Goal: Information Seeking & Learning: Learn about a topic

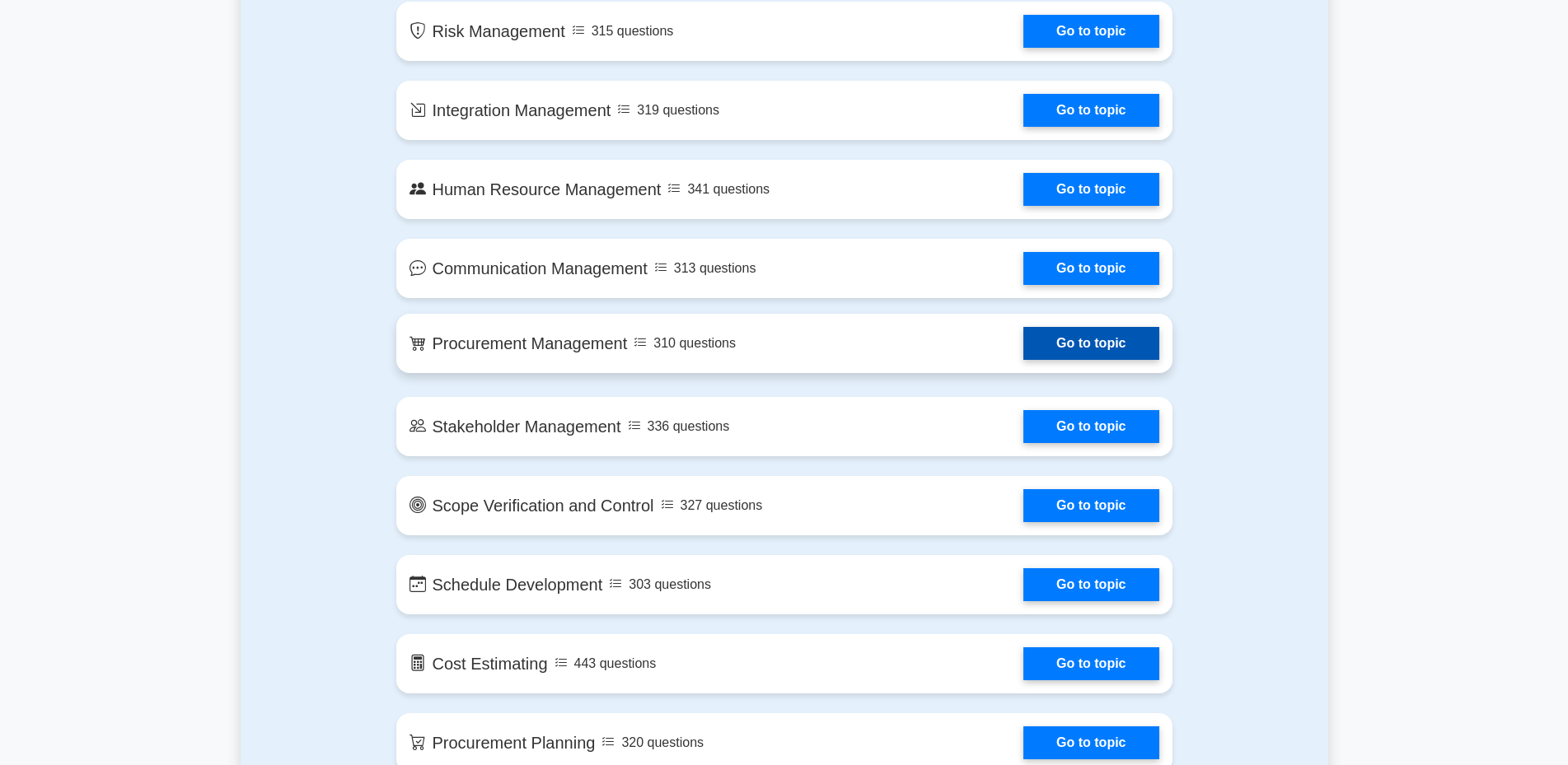
scroll to position [1483, 0]
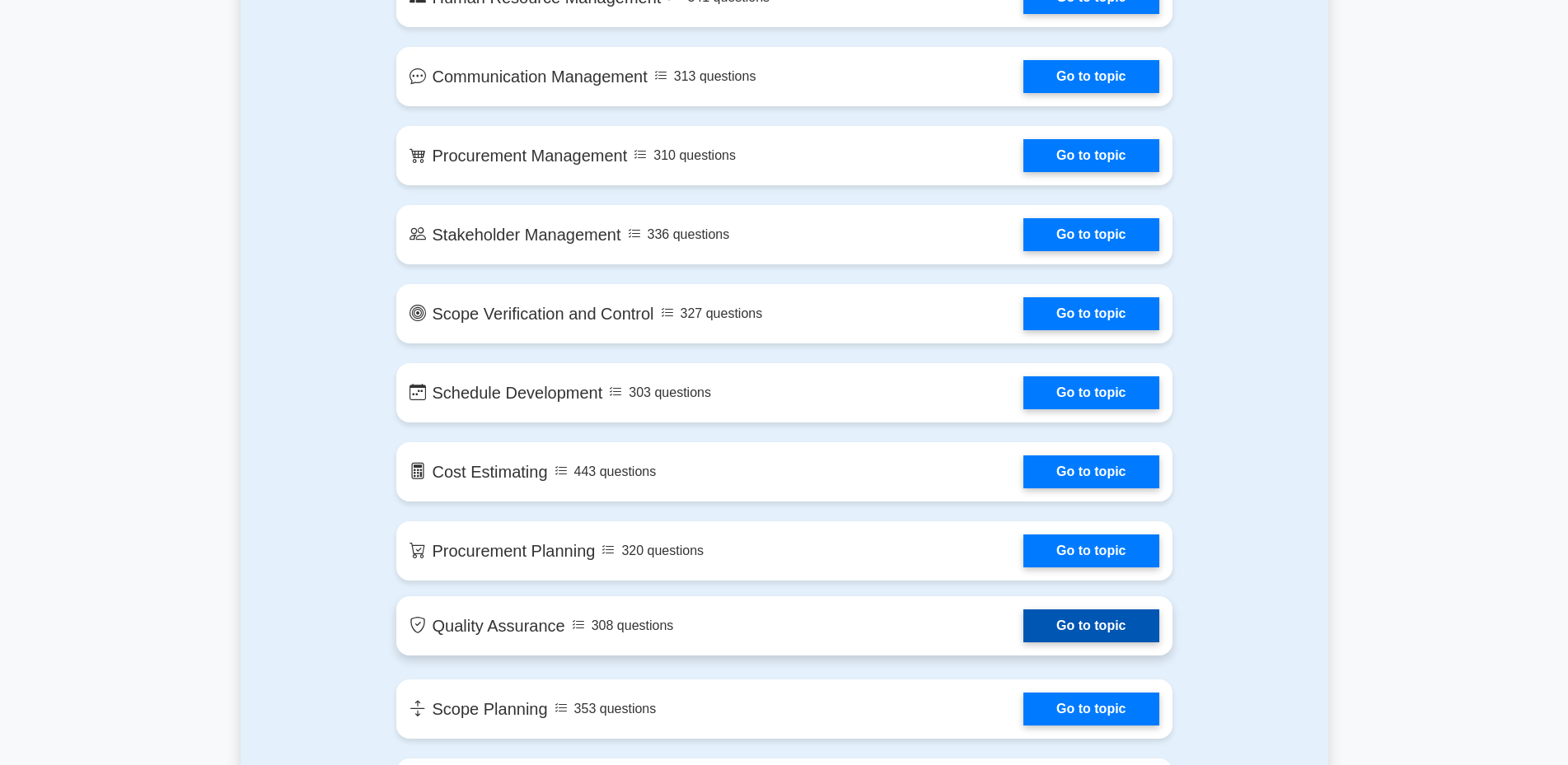
click at [1076, 624] on link "Go to topic" at bounding box center [1091, 626] width 135 height 33
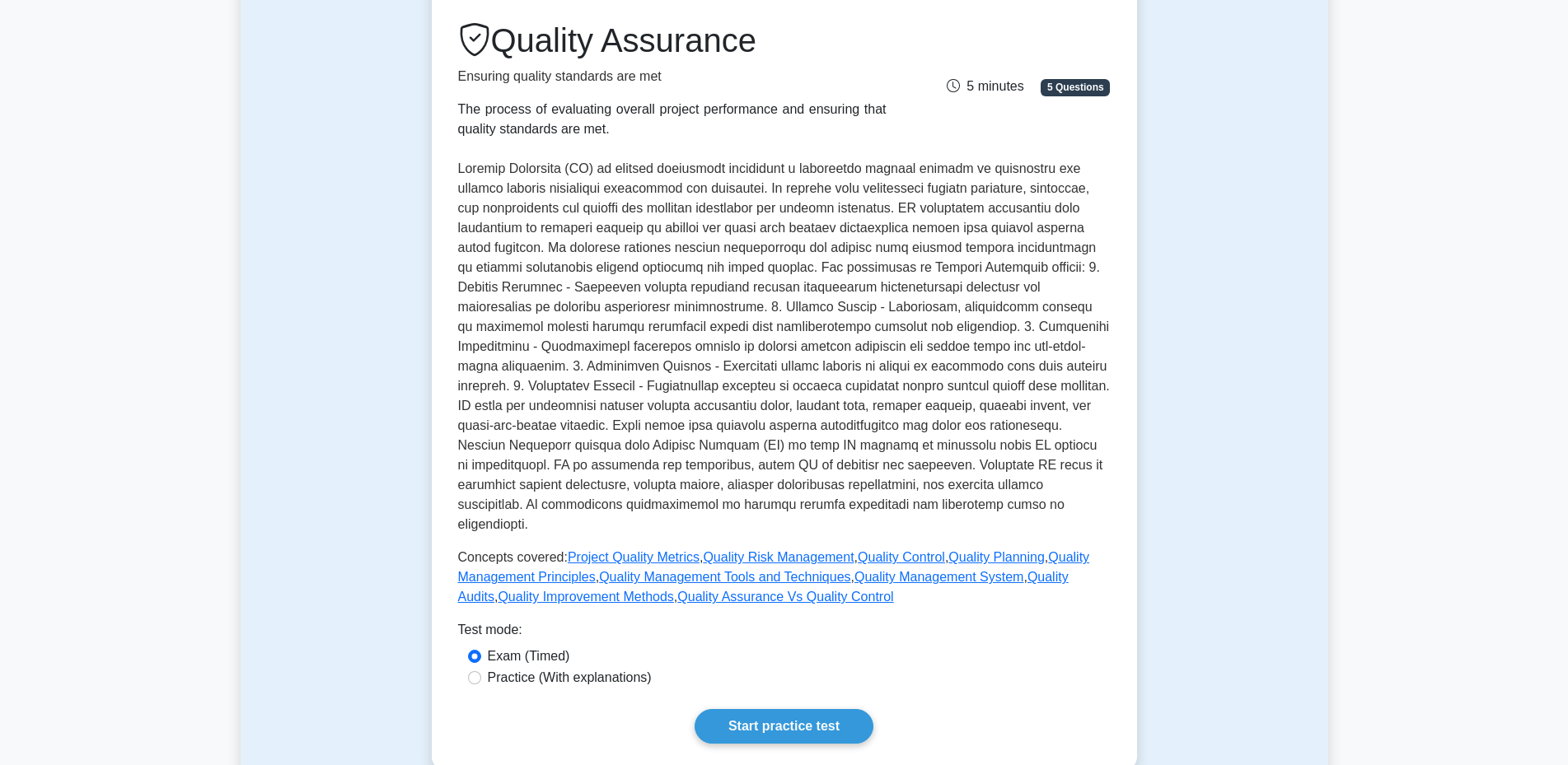
scroll to position [494, 0]
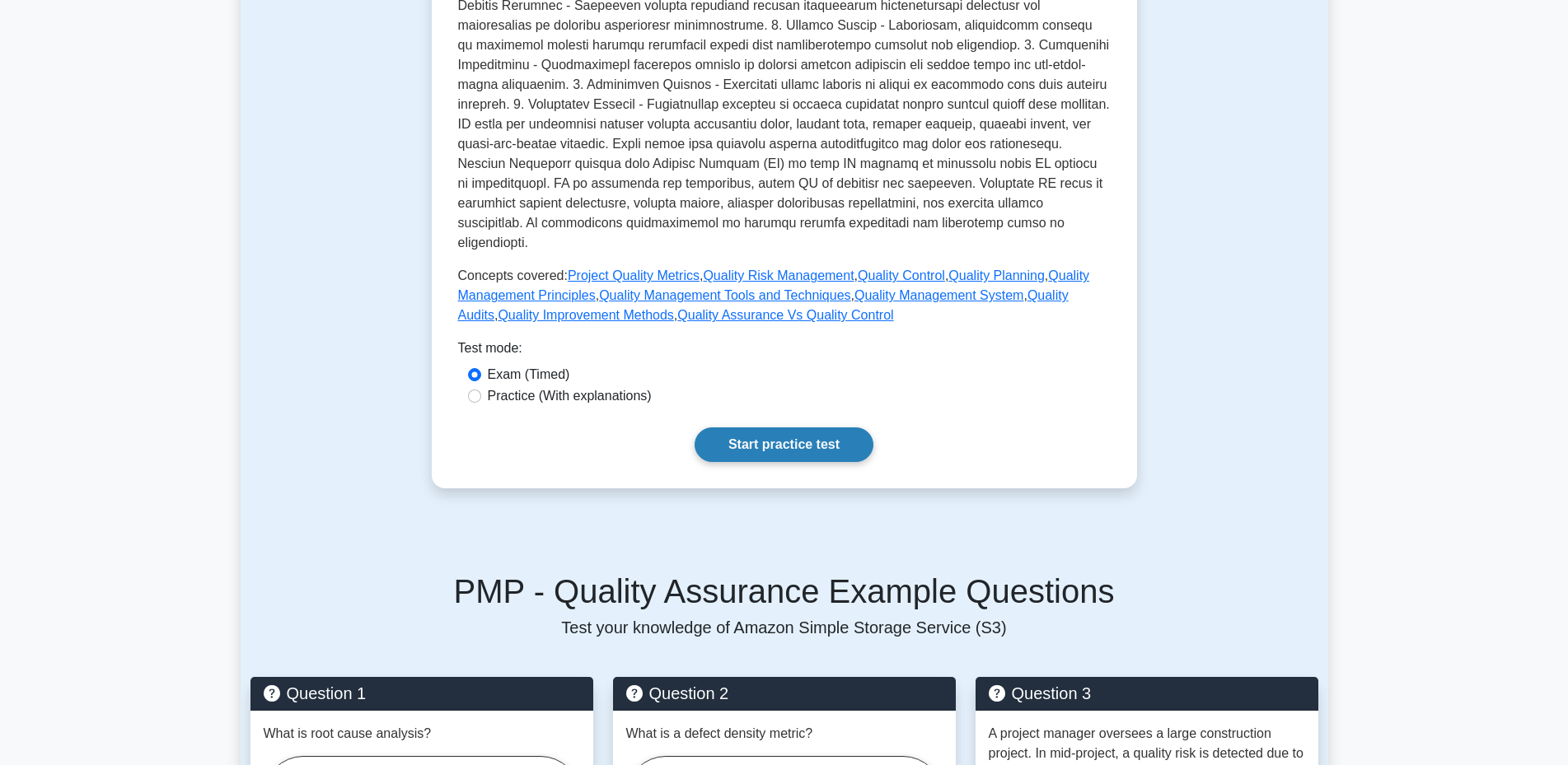
click at [761, 428] on link "Start practice test" at bounding box center [784, 445] width 179 height 35
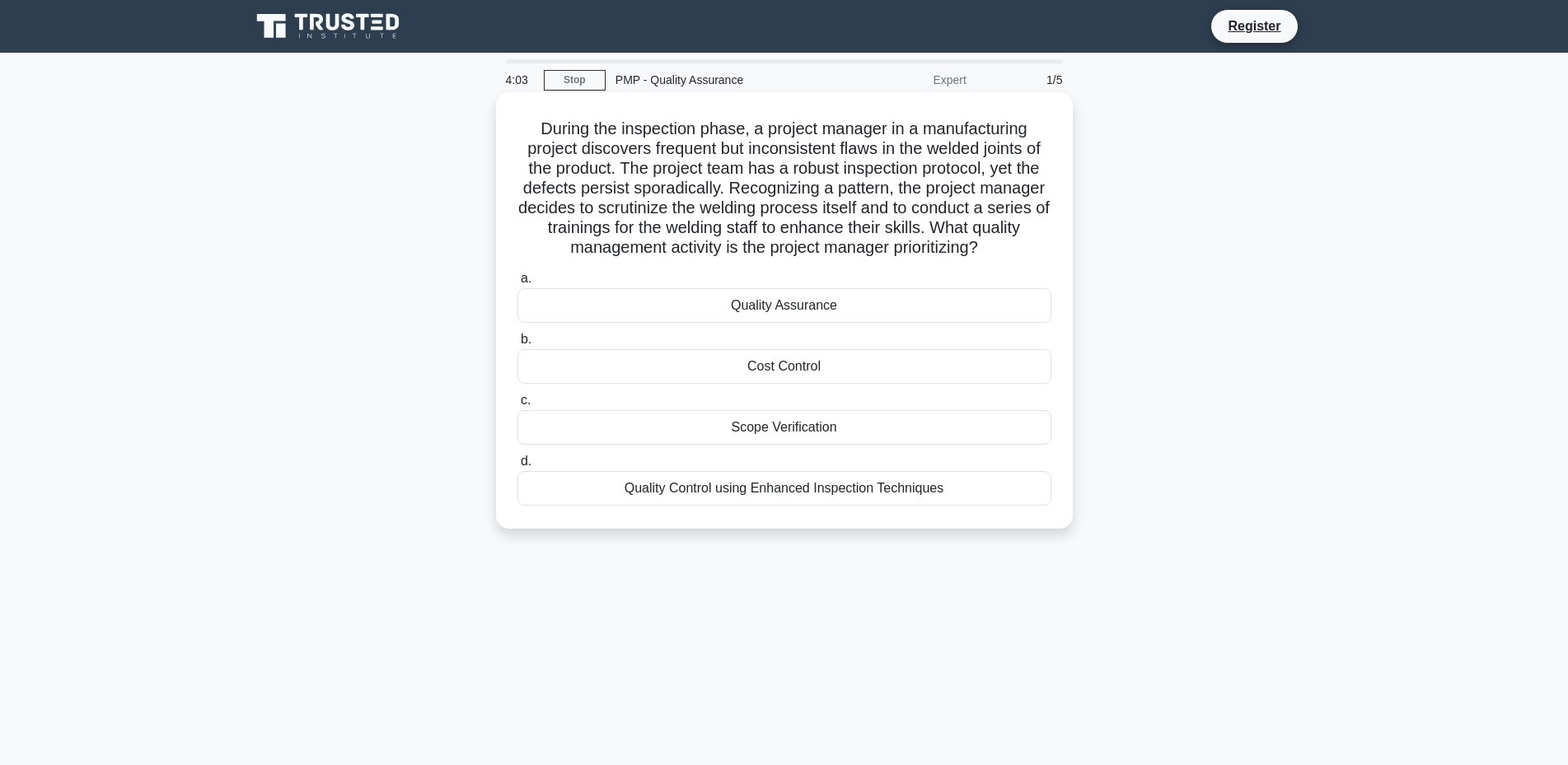
click at [777, 305] on div "Quality Assurance" at bounding box center [784, 305] width 534 height 35
click at [518, 284] on input "a. Quality Assurance" at bounding box center [518, 278] width 0 height 11
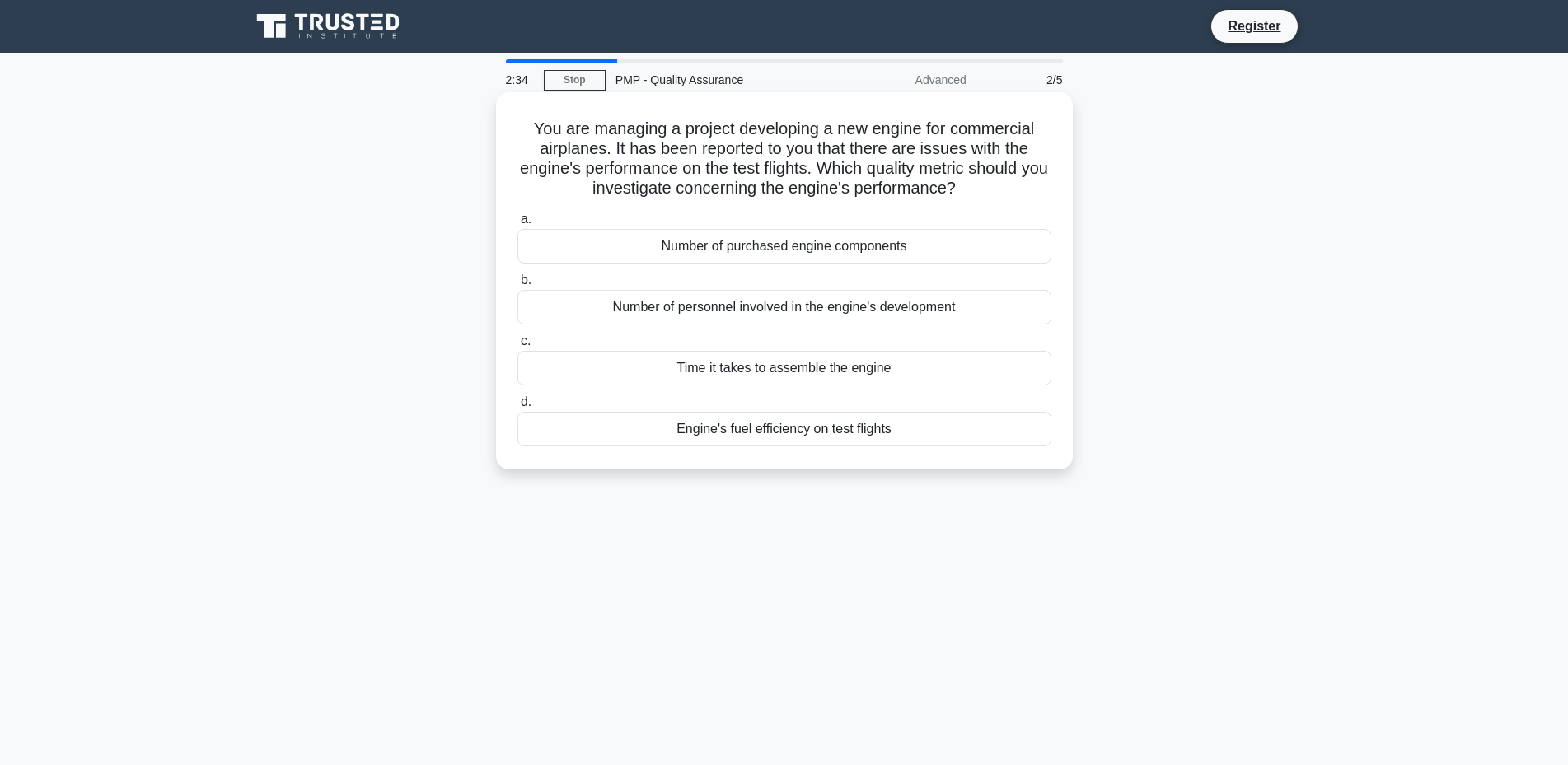
click at [797, 431] on div "Engine's fuel efficiency on test flights" at bounding box center [784, 429] width 534 height 35
click at [518, 408] on input "d. Engine's fuel efficiency on test flights" at bounding box center [518, 402] width 0 height 11
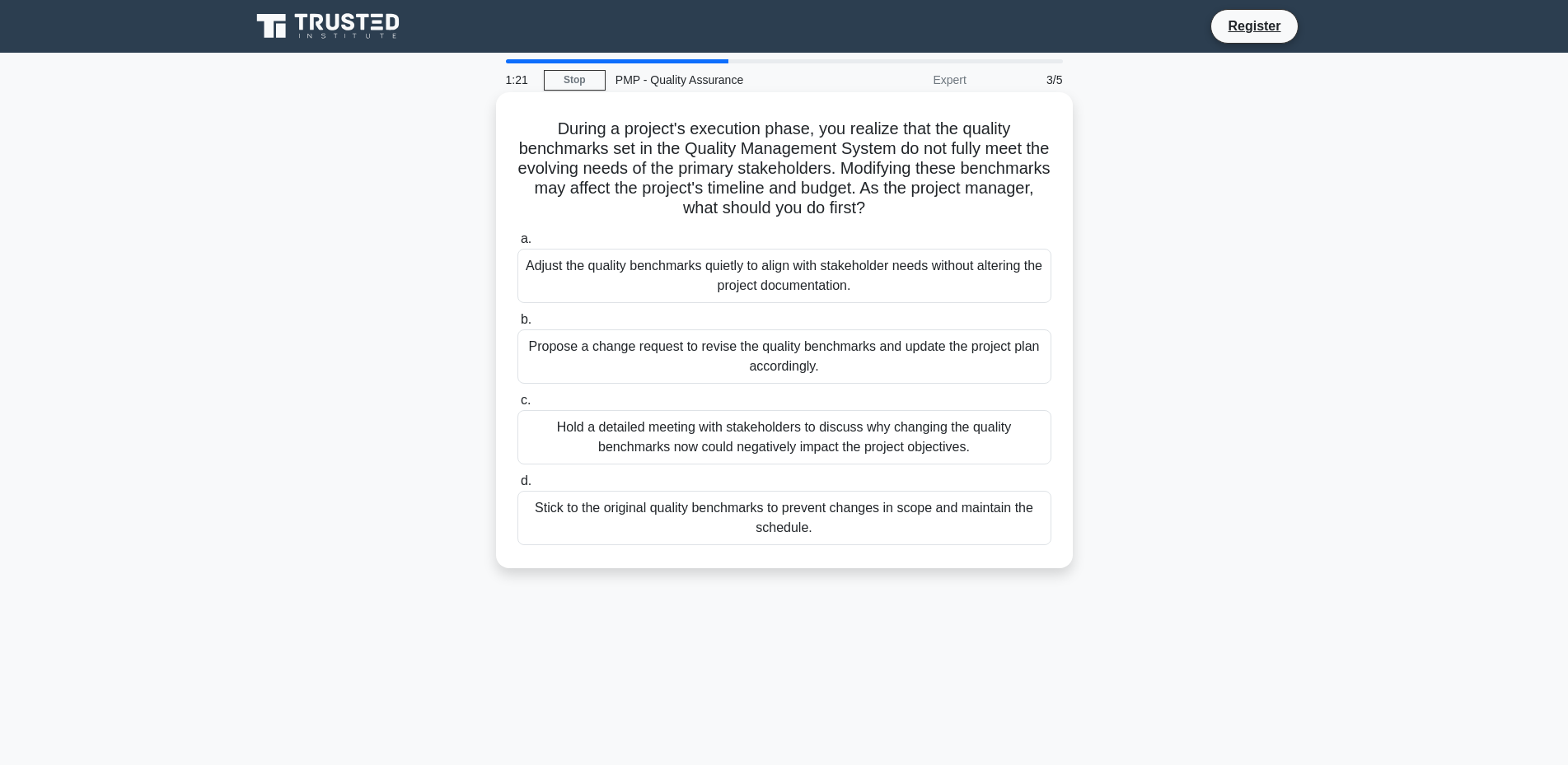
click at [871, 445] on div "Hold a detailed meeting with stakeholders to discuss why changing the quality b…" at bounding box center [784, 437] width 534 height 54
click at [518, 406] on input "c. Hold a detailed meeting with stakeholders to discuss why changing the qualit…" at bounding box center [518, 400] width 0 height 11
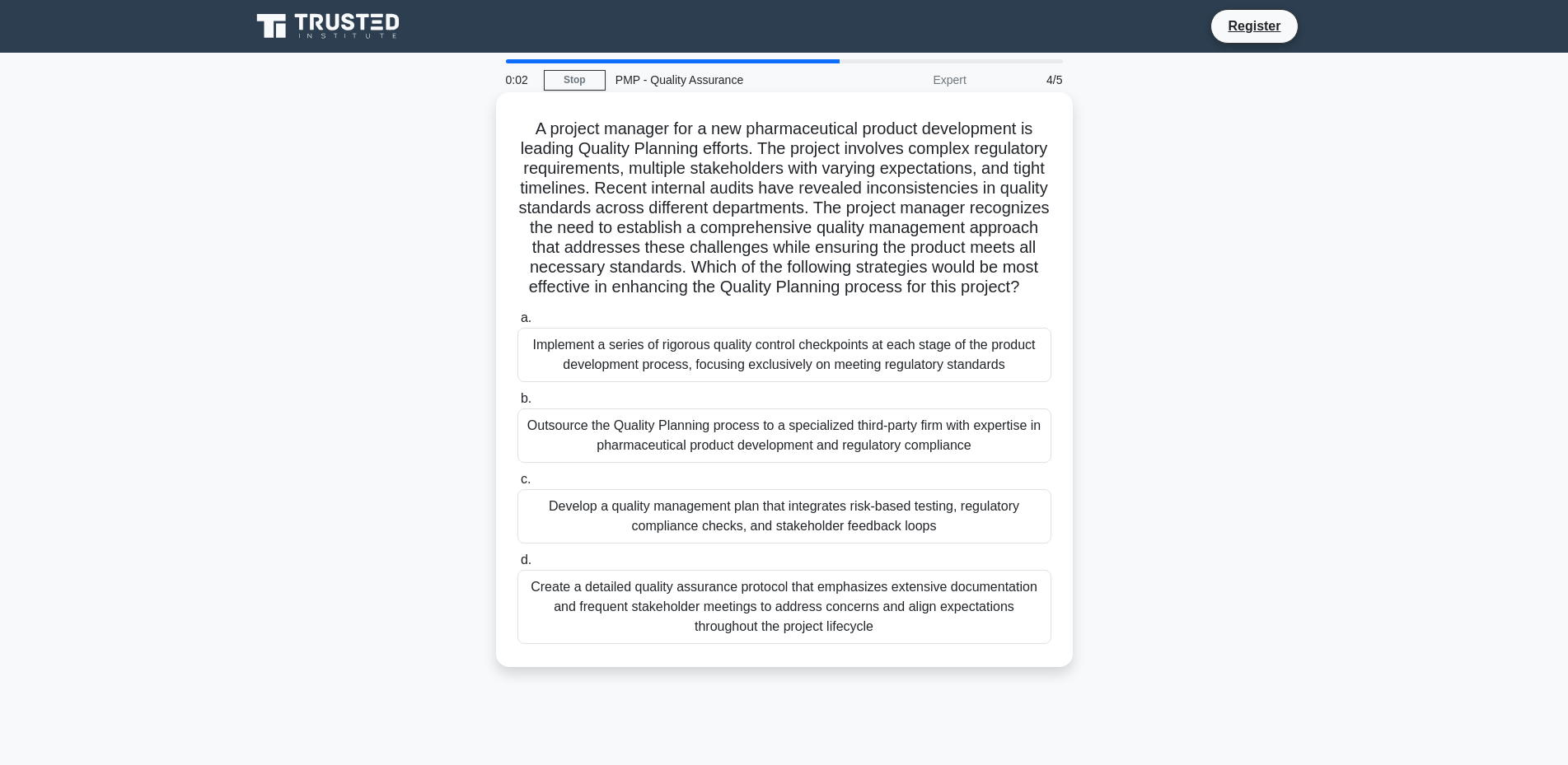
click at [849, 543] on div "Develop a quality management plan that integrates risk-based testing, regulator…" at bounding box center [784, 516] width 534 height 54
click at [518, 486] on input "c. Develop a quality management plan that integrates risk-based testing, regula…" at bounding box center [518, 479] width 0 height 11
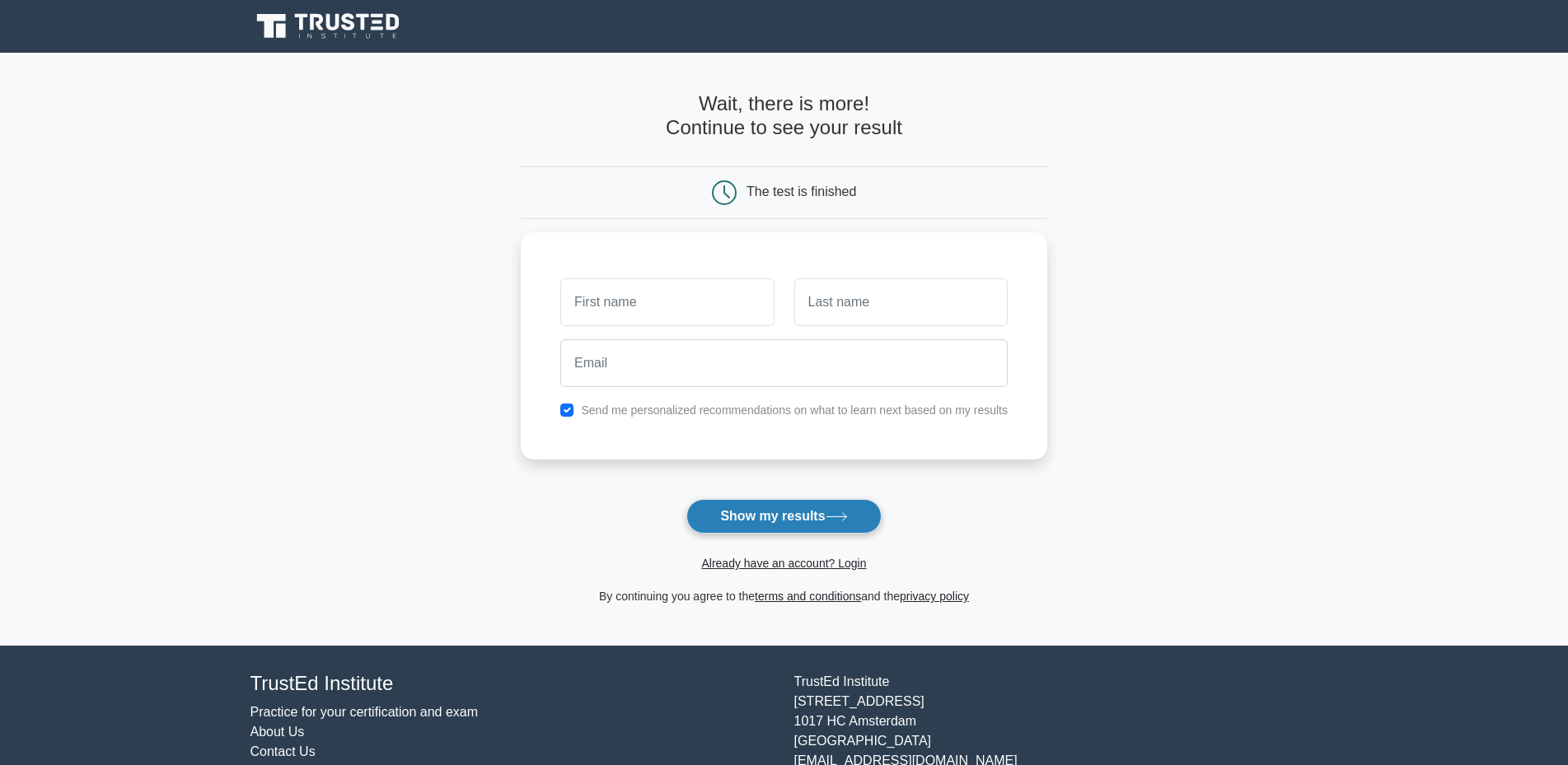
click at [771, 519] on button "Show my results" at bounding box center [784, 516] width 195 height 35
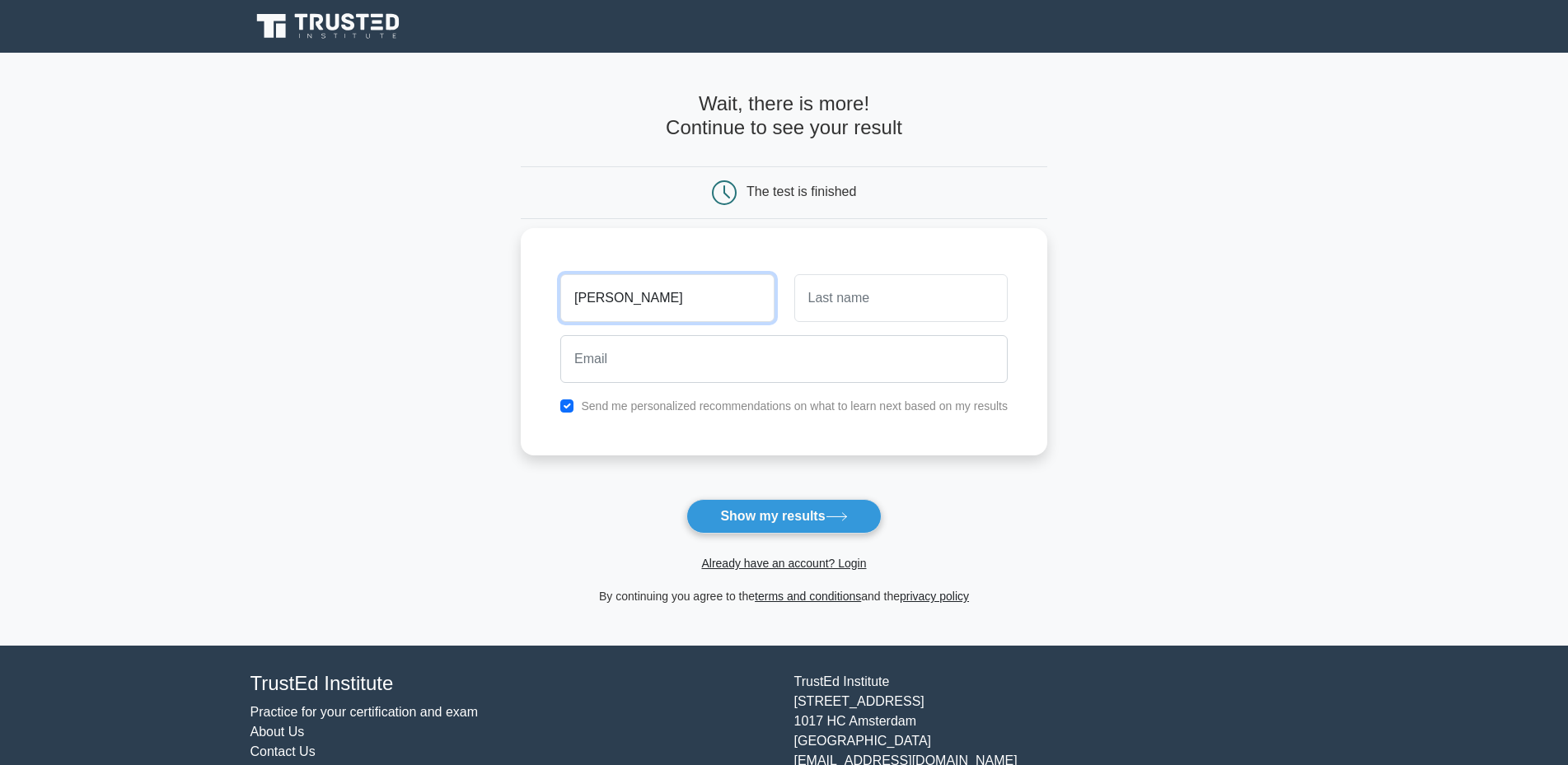
type input "IBRAHIM"
click at [832, 296] on input "text" at bounding box center [900, 299] width 213 height 48
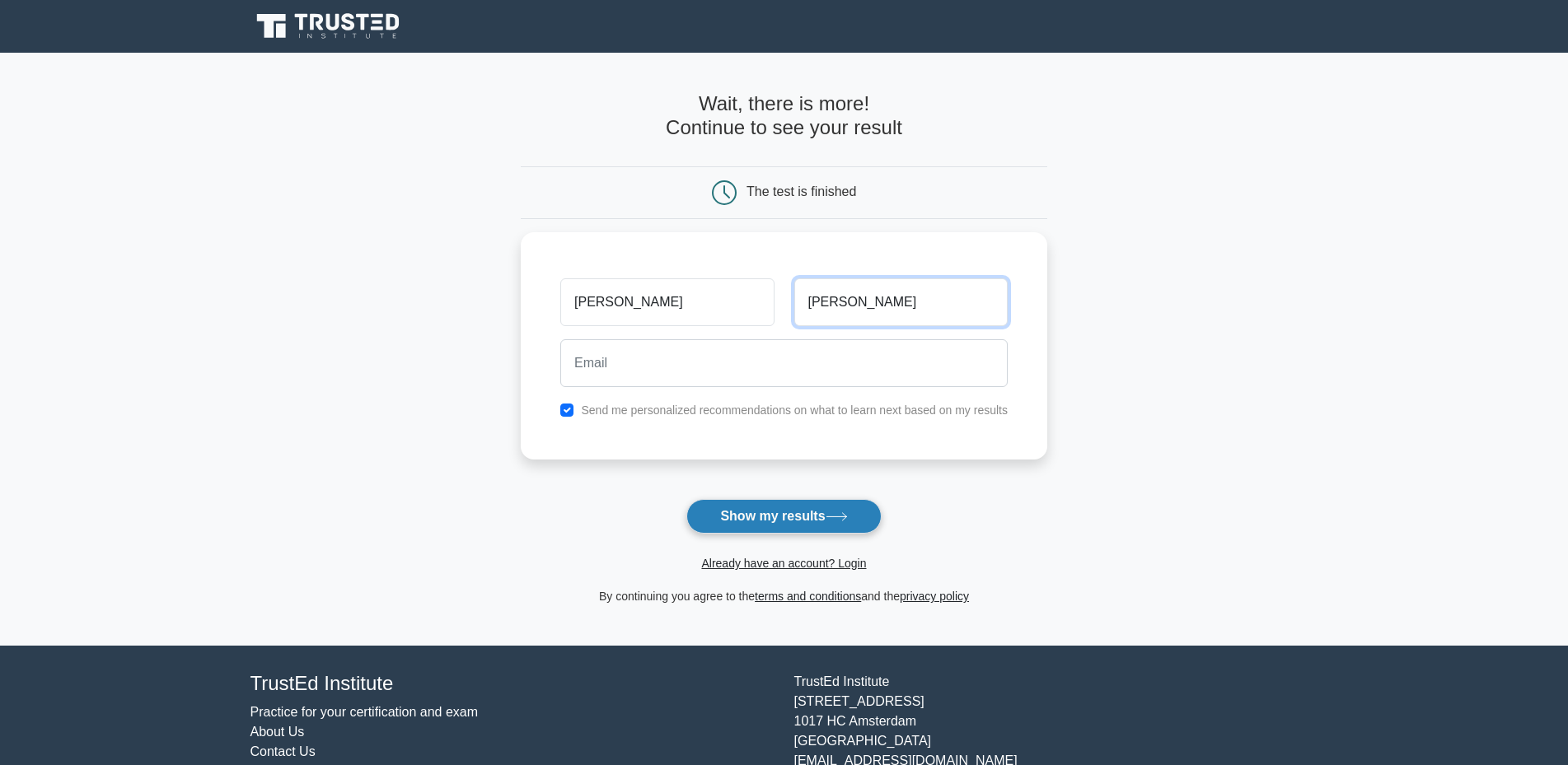
type input "AHMED"
click at [743, 512] on button "Show my results" at bounding box center [784, 516] width 195 height 35
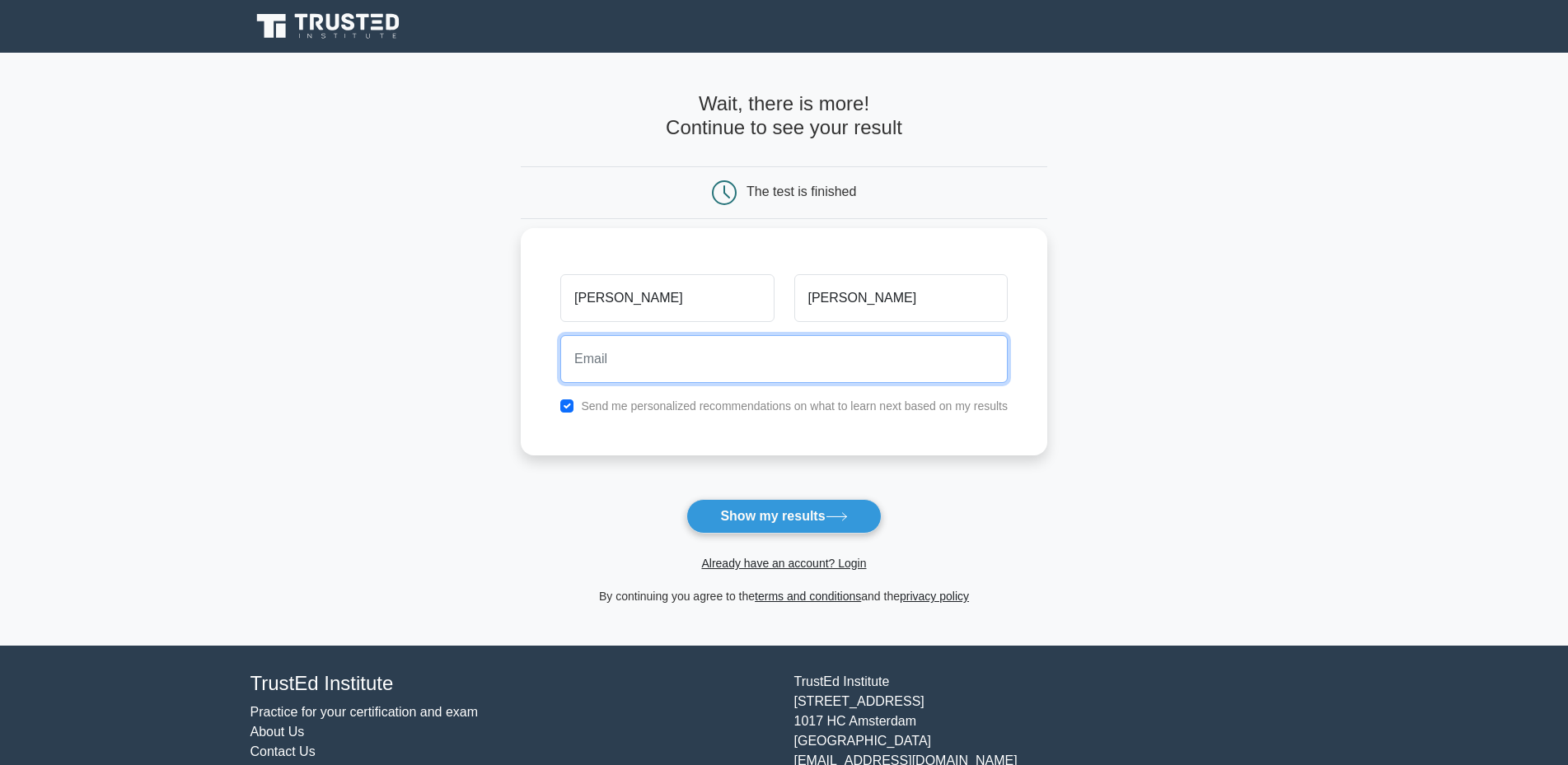
click at [614, 358] on input "email" at bounding box center [784, 359] width 447 height 48
drag, startPoint x: 781, startPoint y: 358, endPoint x: 413, endPoint y: 370, distance: 368.2
click at [413, 370] on main "Wait, there is more! Continue to see your result The test is finished IBRAHIM A…" at bounding box center [784, 349] width 1568 height 593
type input "ibrahim.eltayeb@gmail.com"
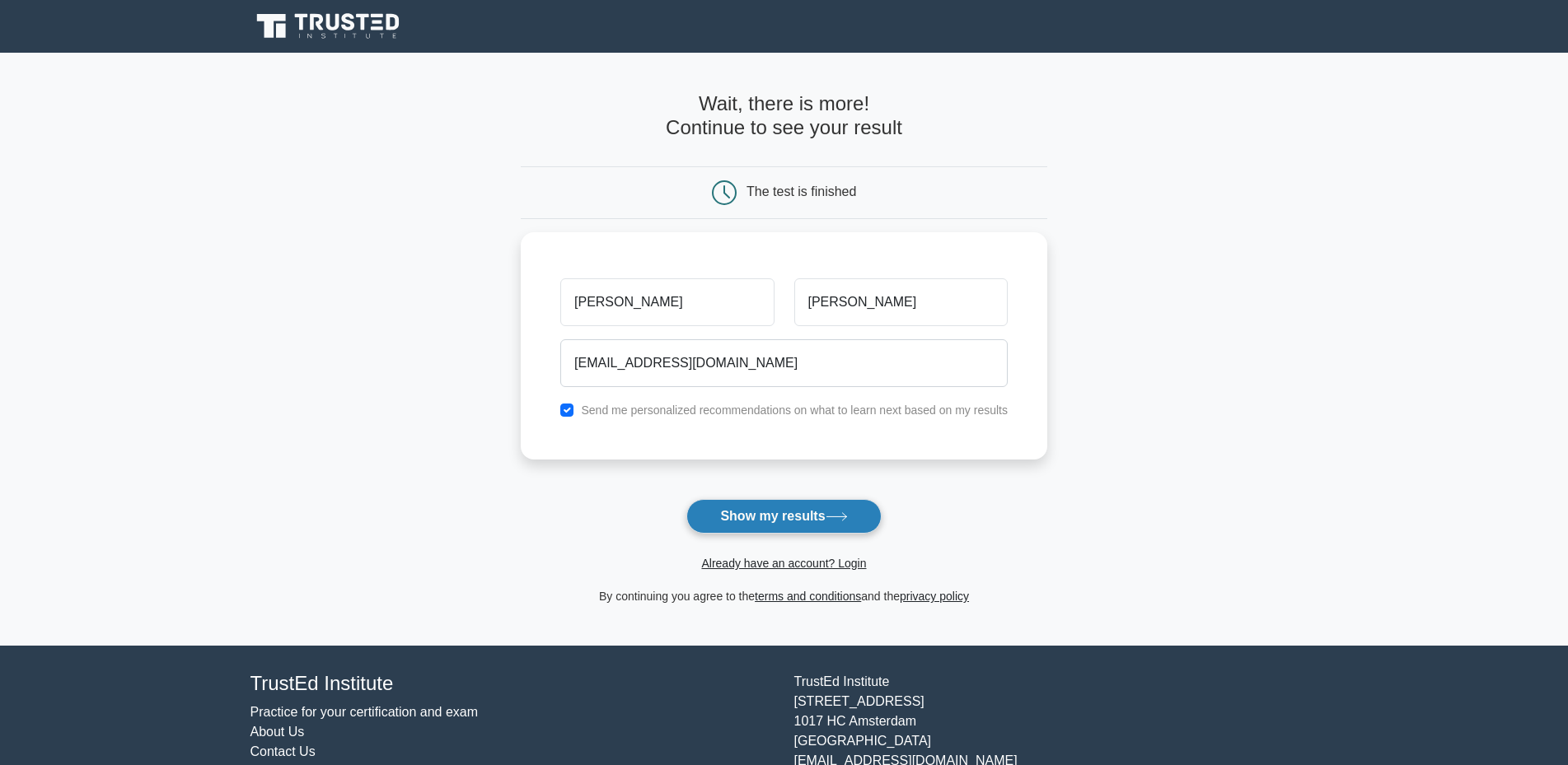
click at [772, 517] on button "Show my results" at bounding box center [784, 516] width 195 height 35
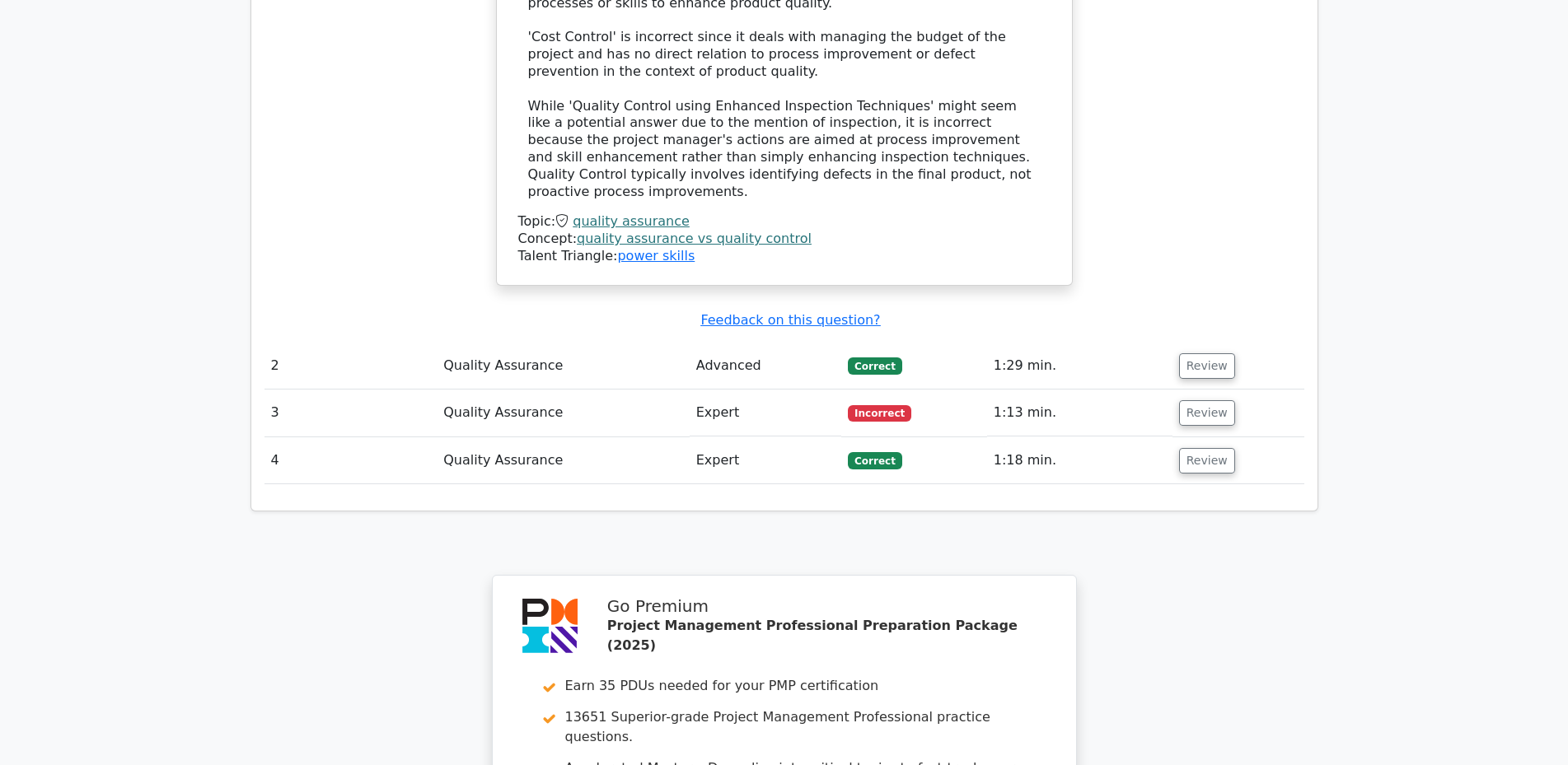
scroll to position [2224, 0]
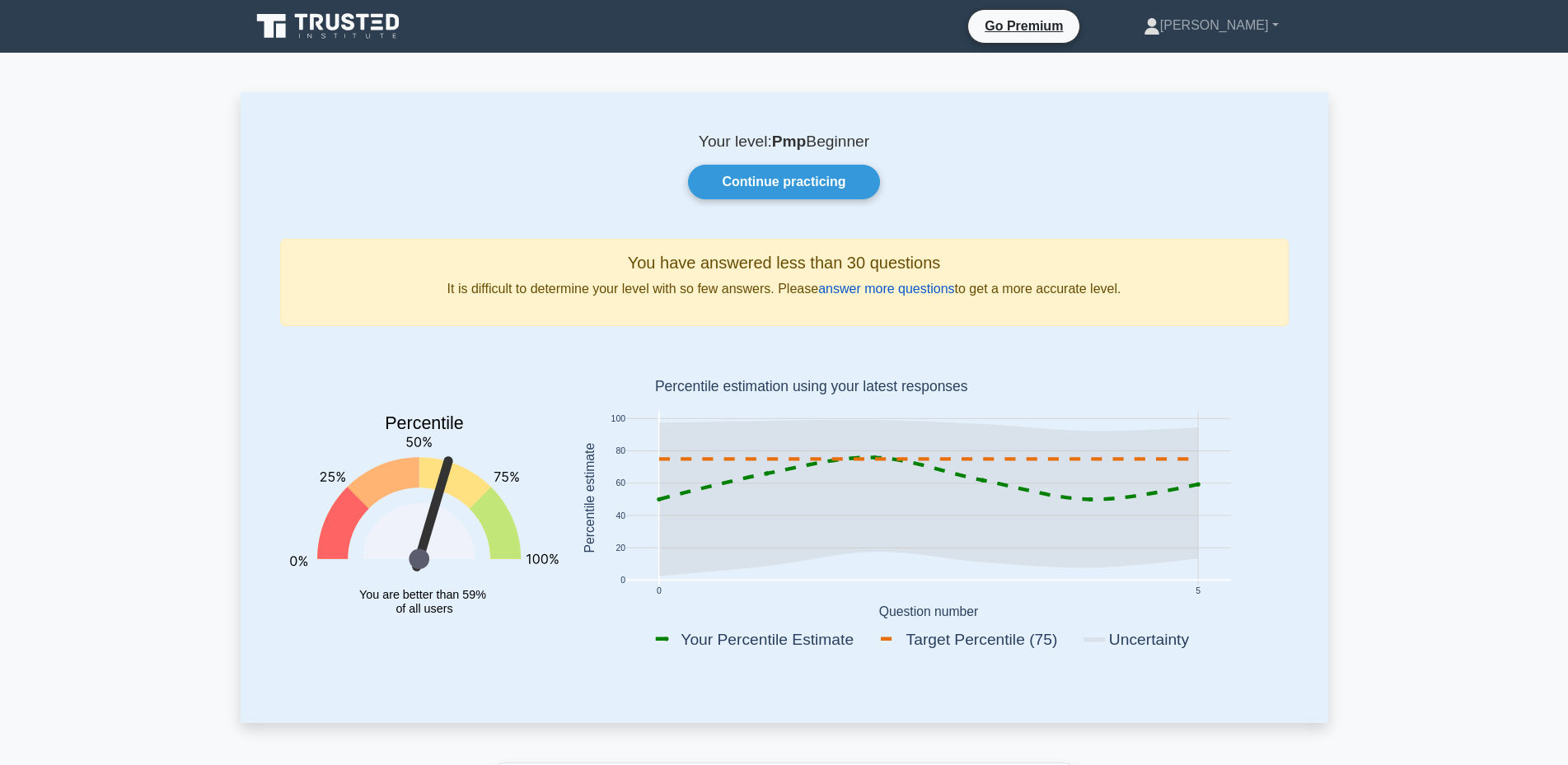
click at [895, 289] on link "answer more questions" at bounding box center [886, 288] width 136 height 14
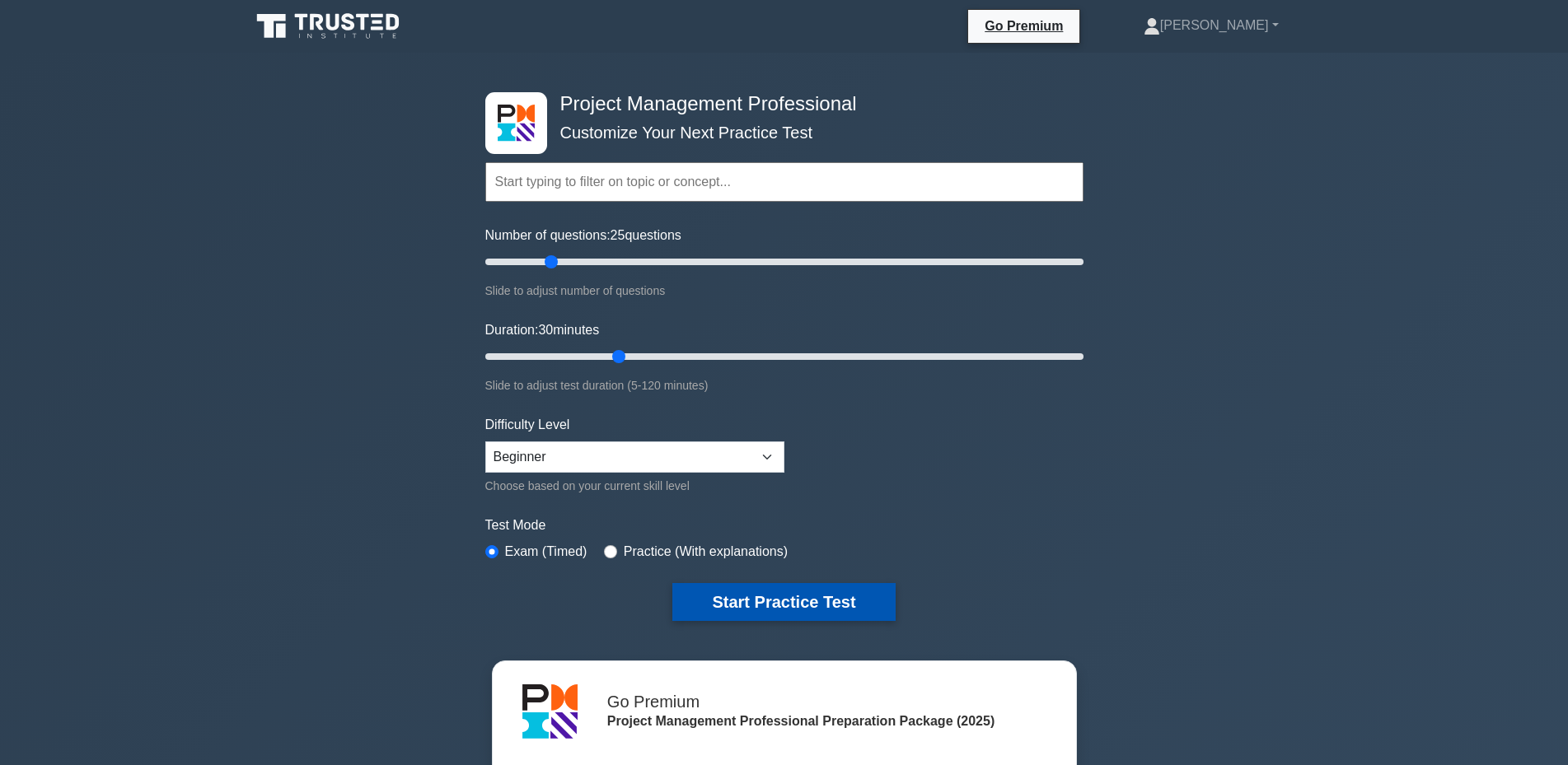
click at [756, 597] on button "Start Practice Test" at bounding box center [784, 601] width 223 height 38
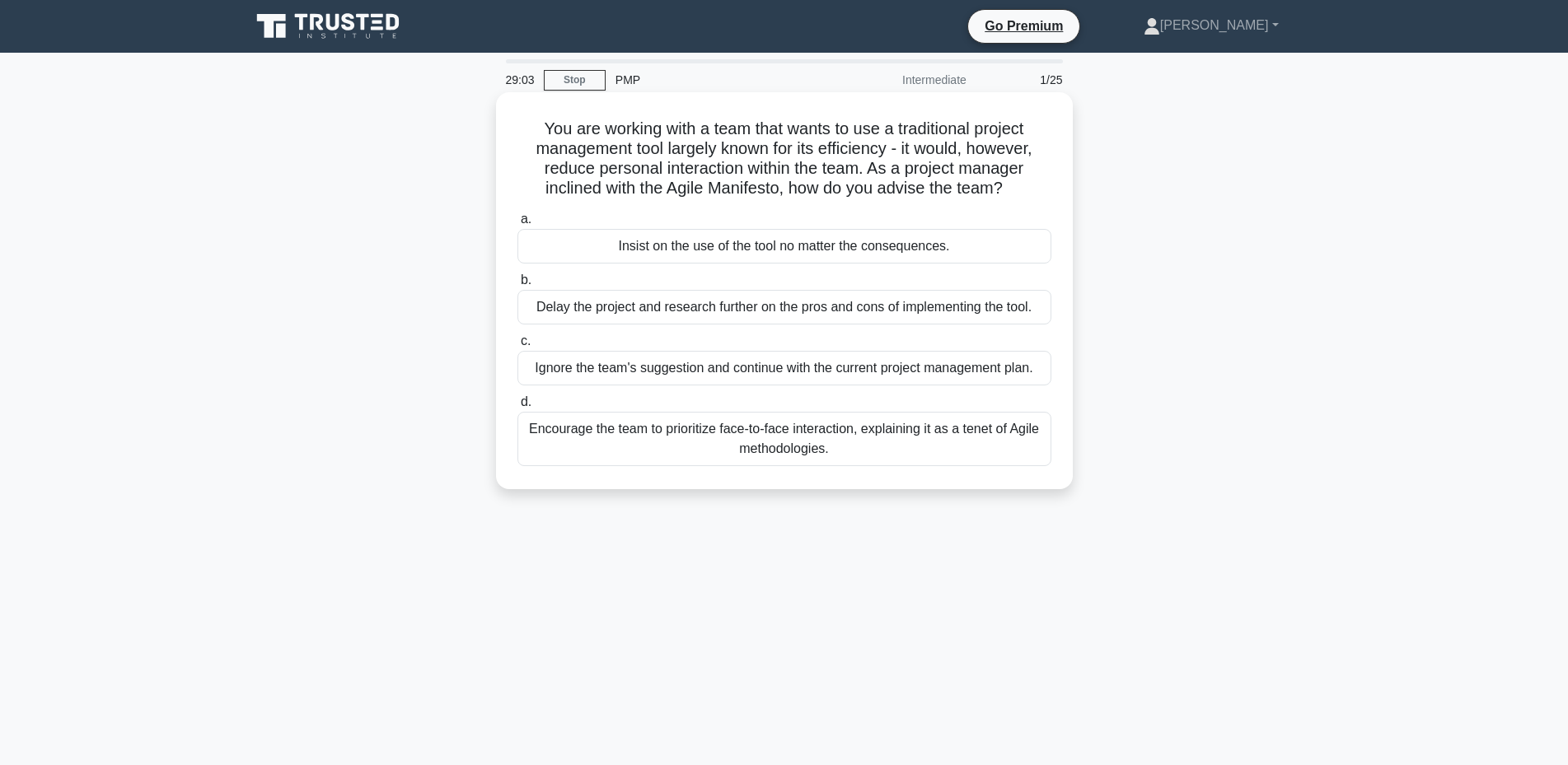
click at [988, 311] on div "Delay the project and research further on the pros and cons of implementing the…" at bounding box center [784, 307] width 534 height 35
click at [518, 286] on input "[PERSON_NAME] the project and research further on the pros and cons of implemen…" at bounding box center [518, 280] width 0 height 11
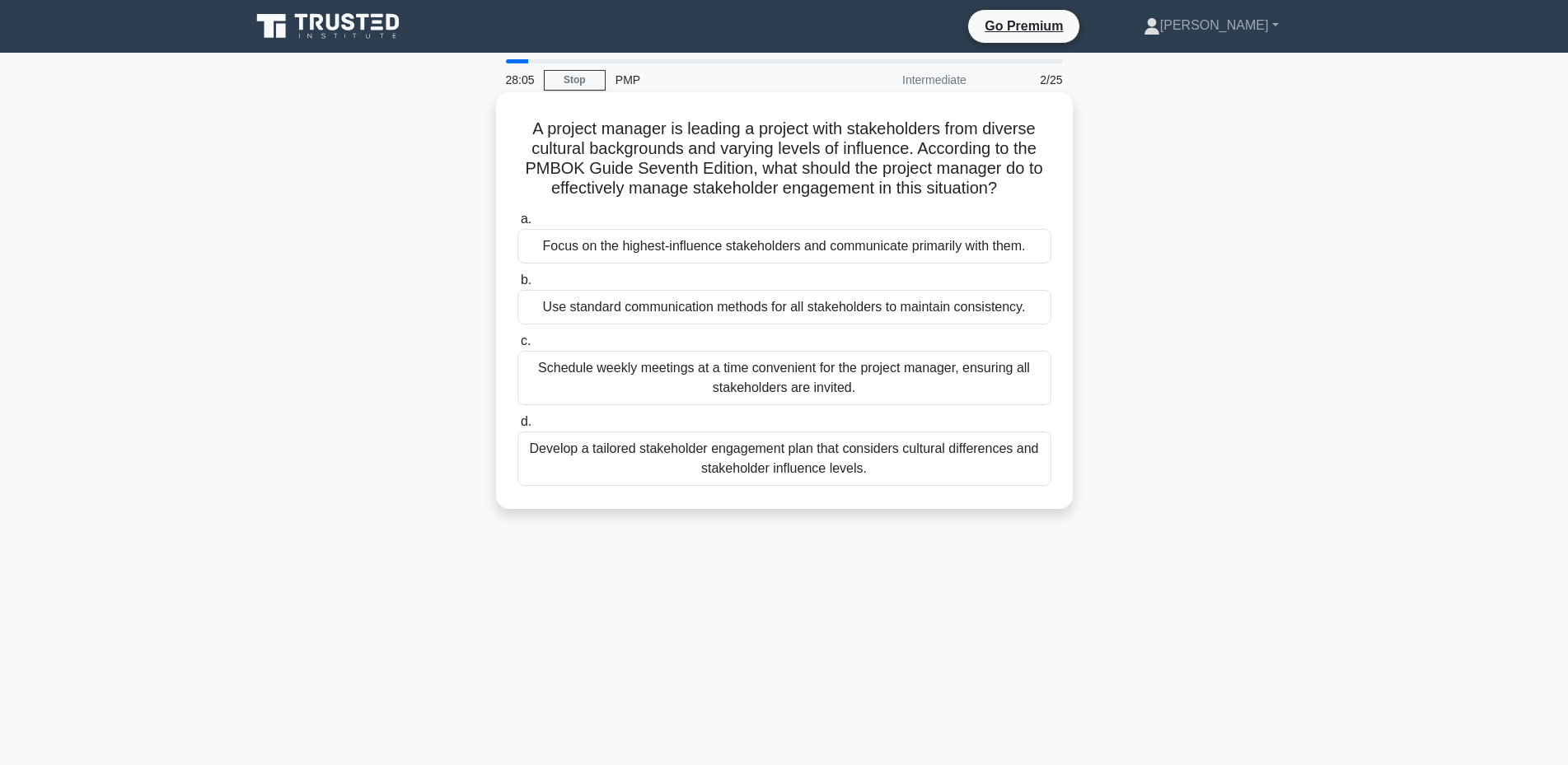
click at [775, 461] on div "Develop a tailored stakeholder engagement plan that considers cultural differen…" at bounding box center [784, 459] width 534 height 54
click at [518, 428] on input "d. Develop a tailored stakeholder engagement plan that considers cultural diffe…" at bounding box center [518, 422] width 0 height 11
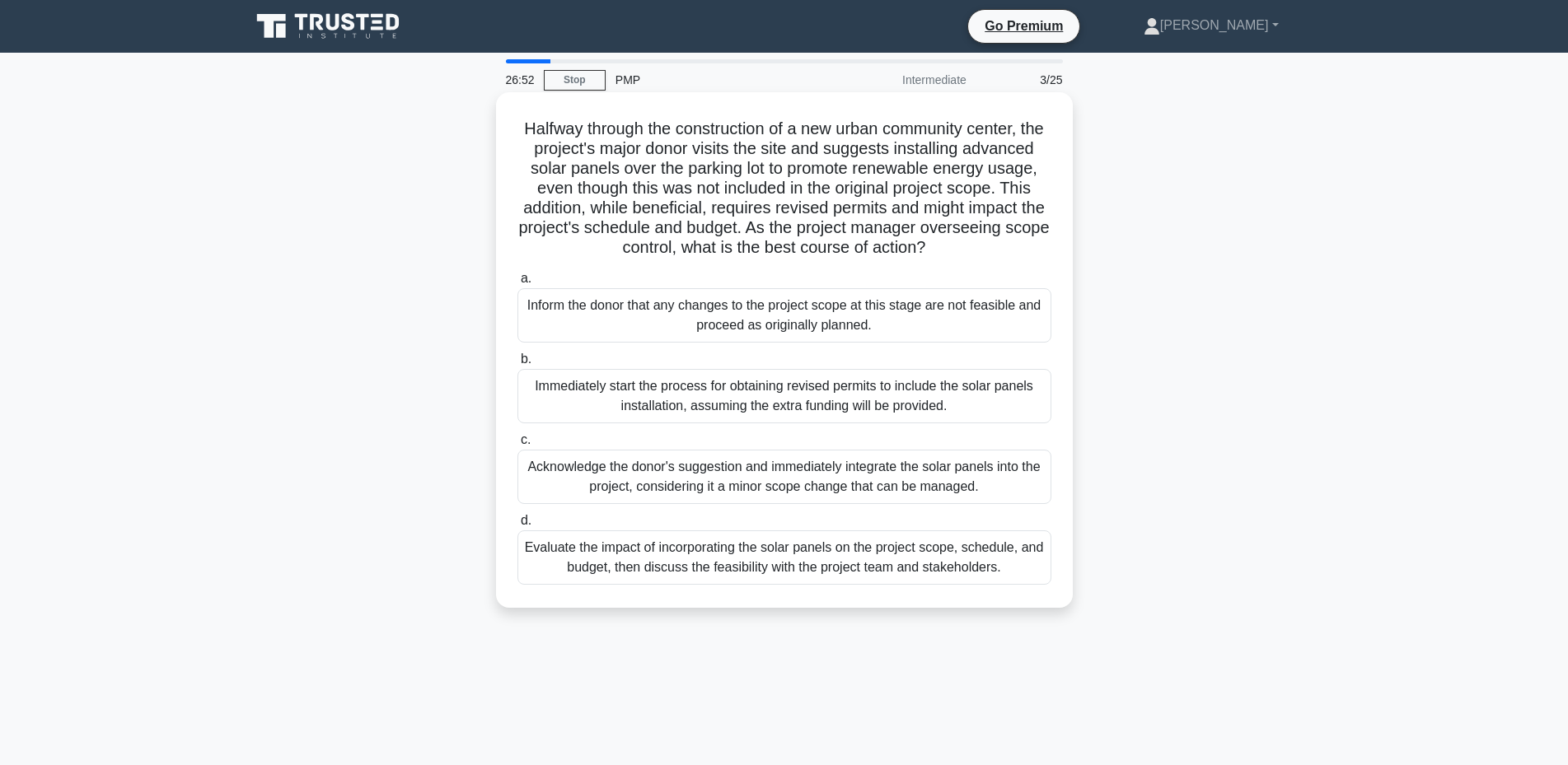
click at [701, 576] on div "Evaluate the impact of incorporating the solar panels on the project scope, sch…" at bounding box center [784, 558] width 534 height 54
click at [518, 526] on input "d. Evaluate the impact of incorporating the solar panels on the project scope, …" at bounding box center [518, 520] width 0 height 11
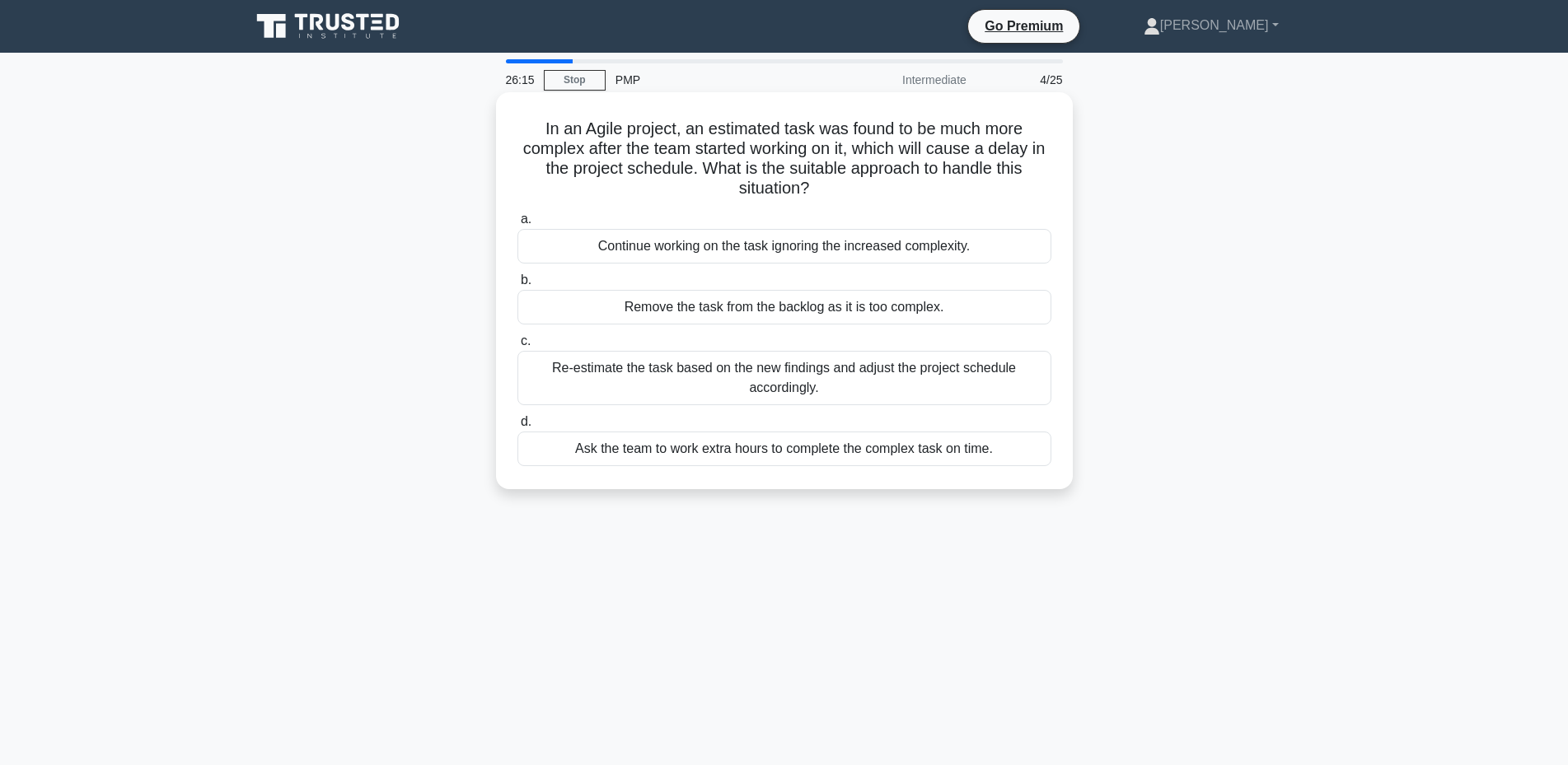
click at [770, 382] on div "Re-estimate the task based on the new findings and adjust the project schedule …" at bounding box center [784, 378] width 534 height 54
click at [518, 347] on input "c. Re-estimate the task based on the new findings and adjust the project schedu…" at bounding box center [518, 341] width 0 height 11
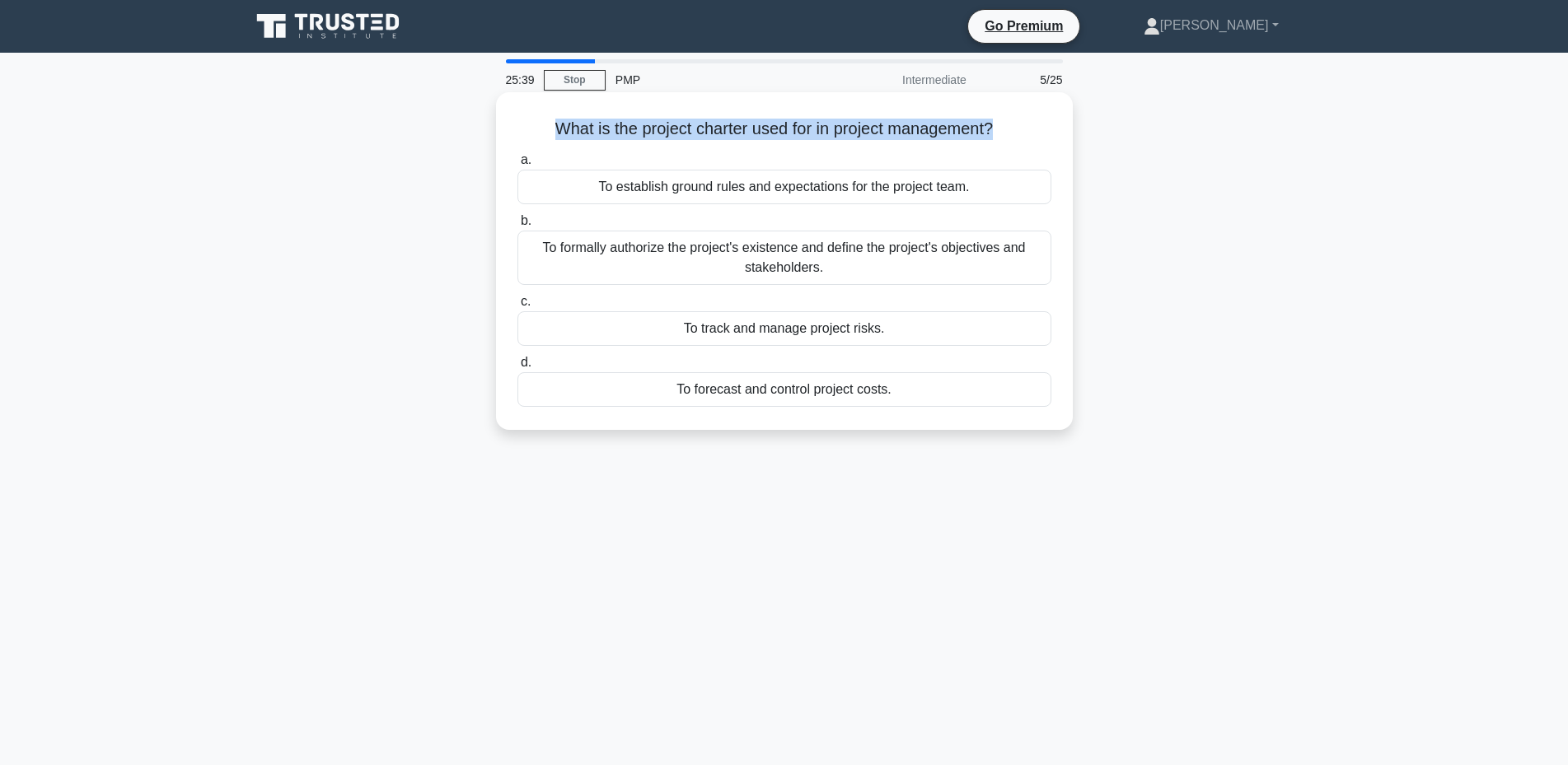
drag, startPoint x: 989, startPoint y: 130, endPoint x: 545, endPoint y: 122, distance: 444.1
click at [546, 122] on h5 "What is the project charter used for in project management? .spinner_0XTQ{trans…" at bounding box center [784, 129] width 537 height 21
copy h5 "What is the project charter used for in project management?"
click at [717, 259] on div "To formally authorize the project's existence and define the project's objectiv…" at bounding box center [784, 257] width 534 height 54
click at [518, 226] on input "b. To formally authorize the project's existence and define the project's objec…" at bounding box center [518, 221] width 0 height 11
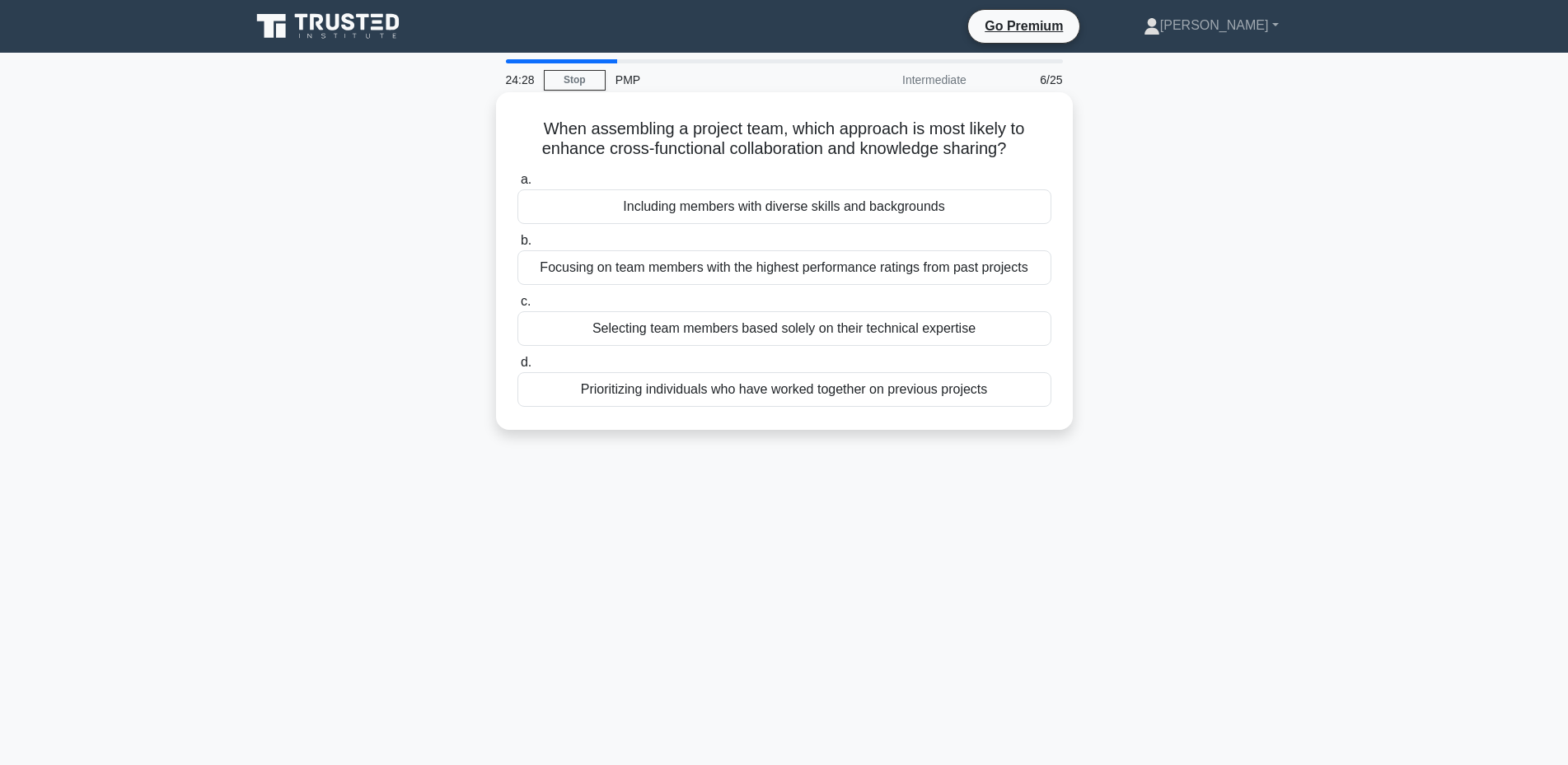
drag, startPoint x: 540, startPoint y: 124, endPoint x: 1049, endPoint y: 139, distance: 509.2
click at [1049, 139] on h5 "When assembling a project team, which approach is most likely to enhance cross-…" at bounding box center [784, 139] width 537 height 41
copy h5 "When assembling a project team, which approach is most likely to enhance cross-…"
click at [676, 210] on div "Including members with diverse skills and backgrounds" at bounding box center [784, 207] width 534 height 35
click at [518, 185] on input "a. Including members with diverse skills and backgrounds" at bounding box center [518, 179] width 0 height 11
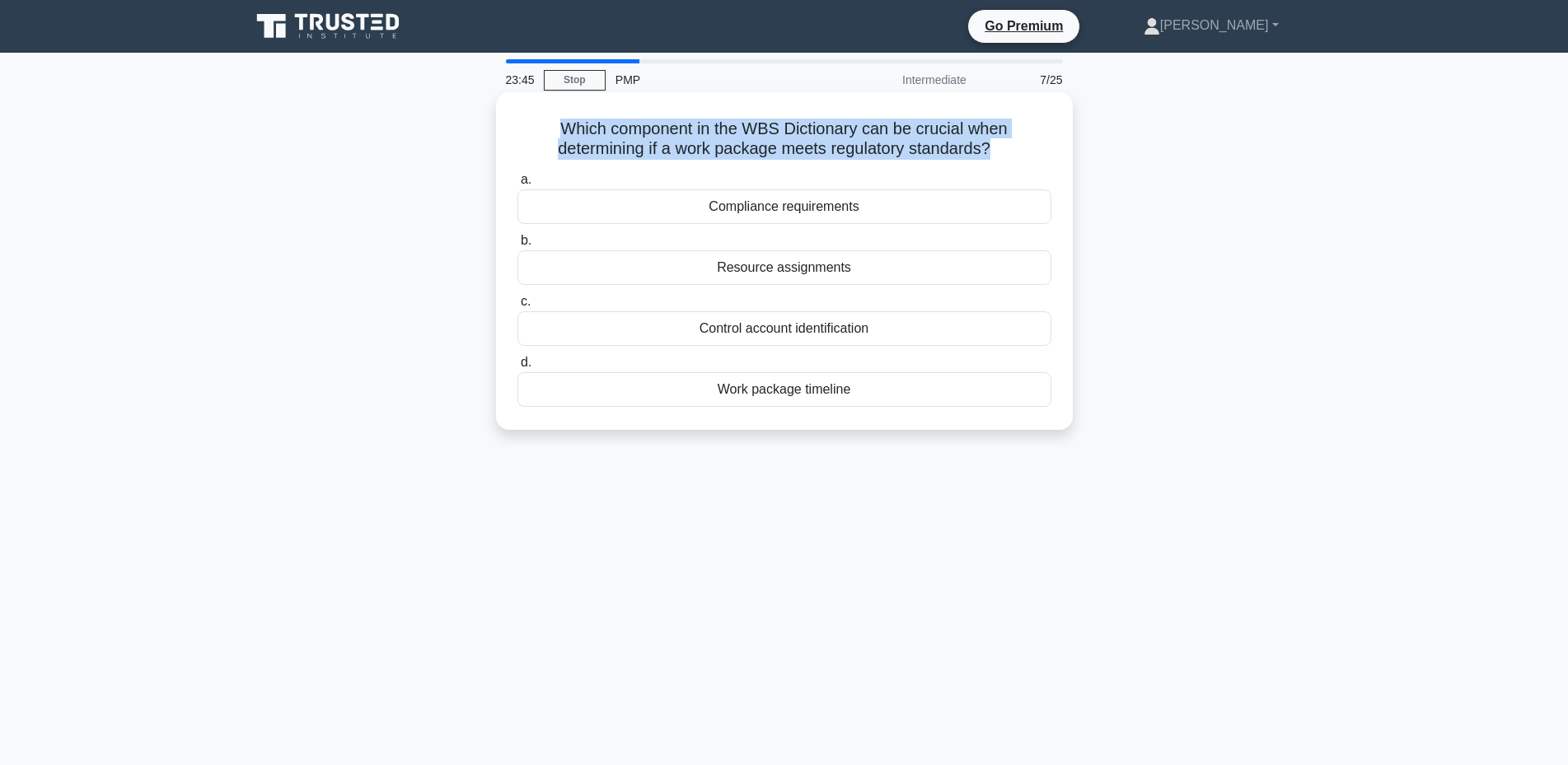
drag, startPoint x: 952, startPoint y: 148, endPoint x: 511, endPoint y: 117, distance: 442.1
click at [511, 117] on div "Which component in the WBS Dictionary can be crucial when determining if a work…" at bounding box center [784, 261] width 564 height 325
copy h5 "Which component in the WBS Dictionary can be crucial when determining if a work…"
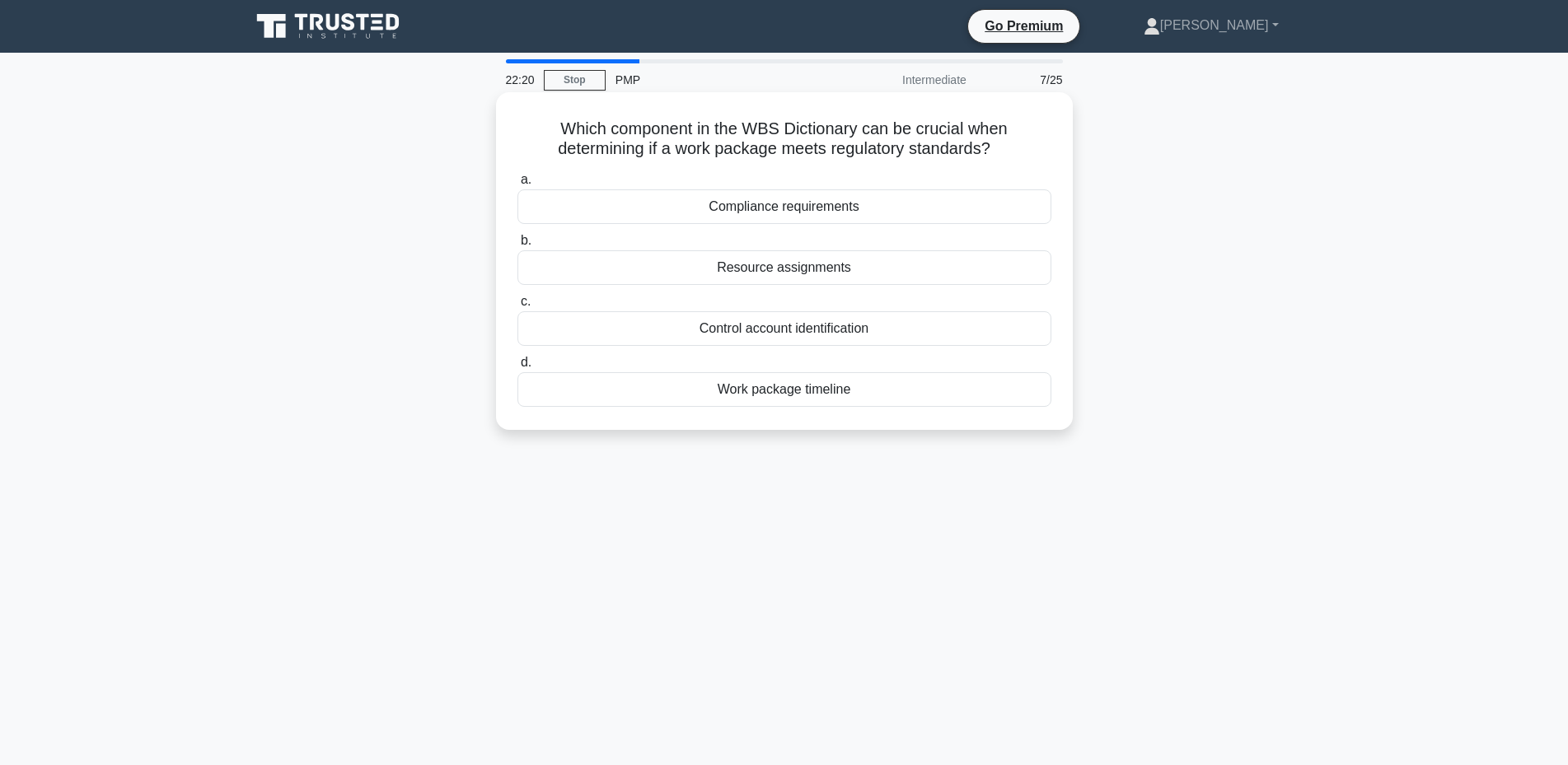
click at [781, 207] on div "Compliance requirements" at bounding box center [784, 207] width 534 height 35
click at [518, 185] on input "a. Compliance requirements" at bounding box center [518, 179] width 0 height 11
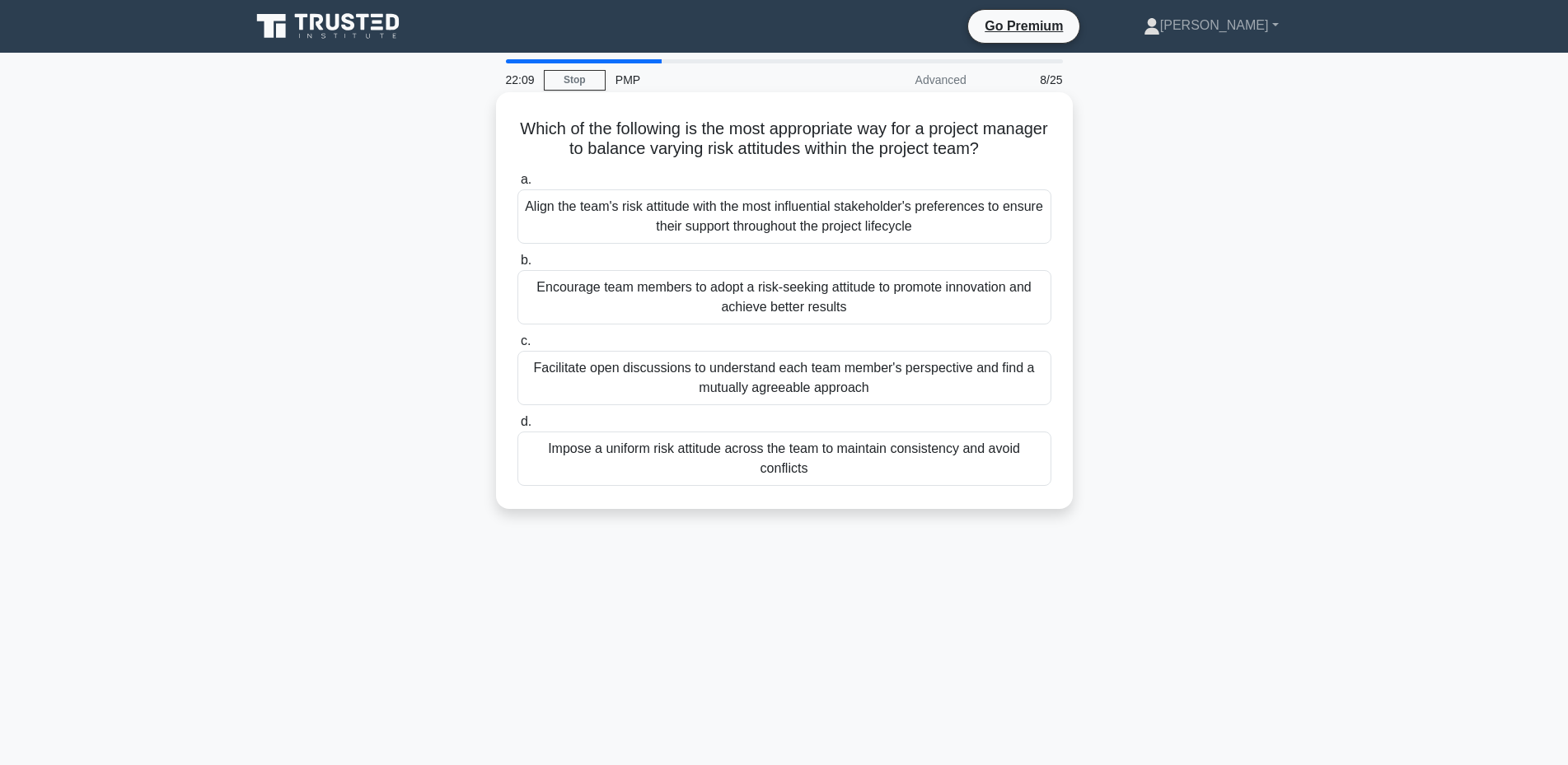
drag, startPoint x: 1030, startPoint y: 152, endPoint x: 504, endPoint y: 136, distance: 526.2
click at [504, 136] on div "Which of the following is the most appropriate way for a project manager to bal…" at bounding box center [784, 301] width 564 height 404
copy h5 "Which of the following is the most appropriate way for a project manager to bal…"
click at [661, 150] on h5 "Which of the following is the most appropriate way for a project manager to bal…" at bounding box center [784, 139] width 537 height 41
drag, startPoint x: 594, startPoint y: 148, endPoint x: 1026, endPoint y: 160, distance: 432.2
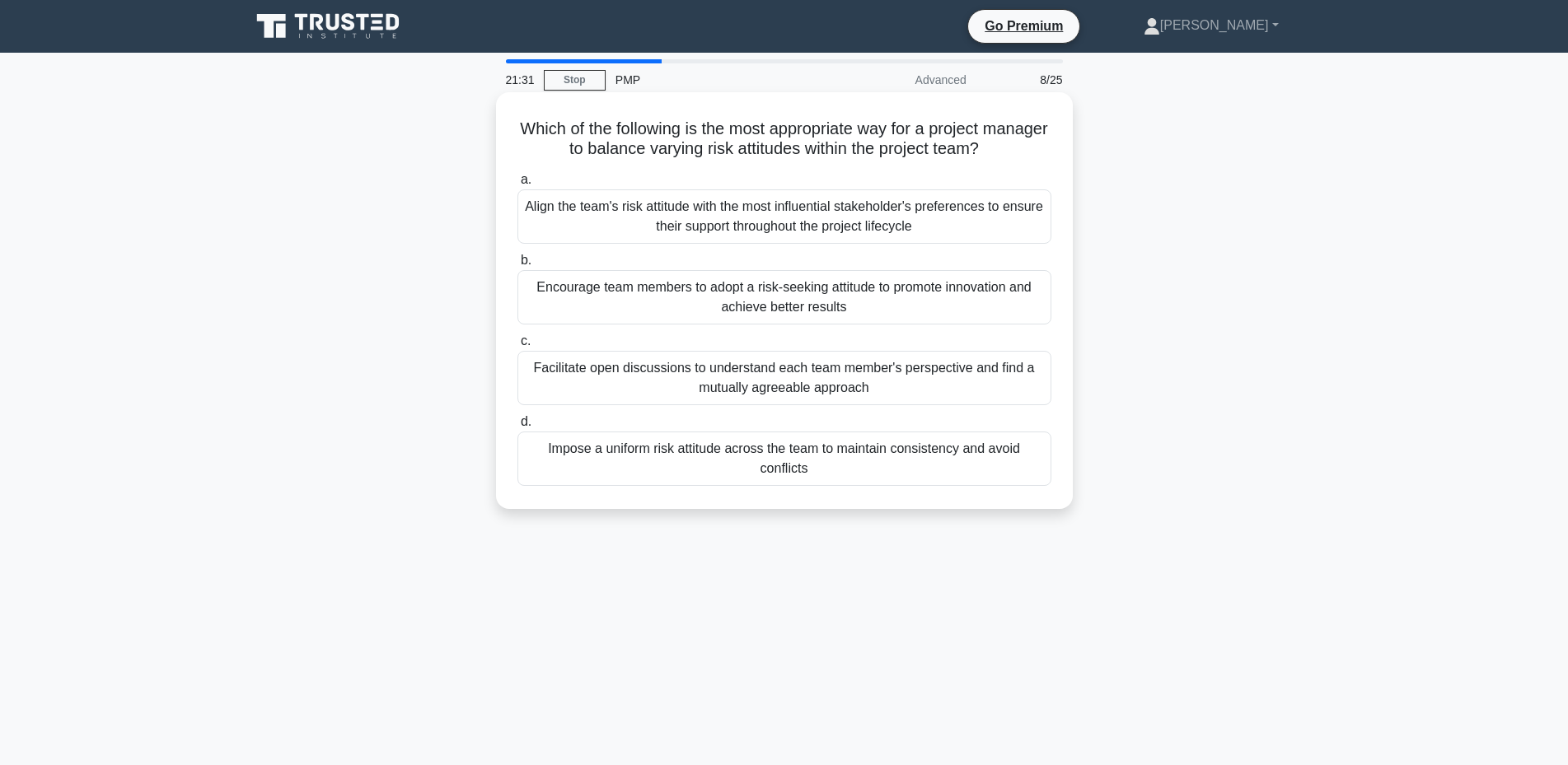
click at [1026, 160] on h5 "Which of the following is the most appropriate way for a project manager to bal…" at bounding box center [784, 139] width 537 height 41
copy h5 "to balance varying risk attitudes within the project team?"
click at [747, 373] on div "Facilitate open discussions to understand each team member's perspective and fi…" at bounding box center [784, 378] width 534 height 54
click at [518, 347] on input "c. Facilitate open discussions to understand each team member's perspective and…" at bounding box center [518, 341] width 0 height 11
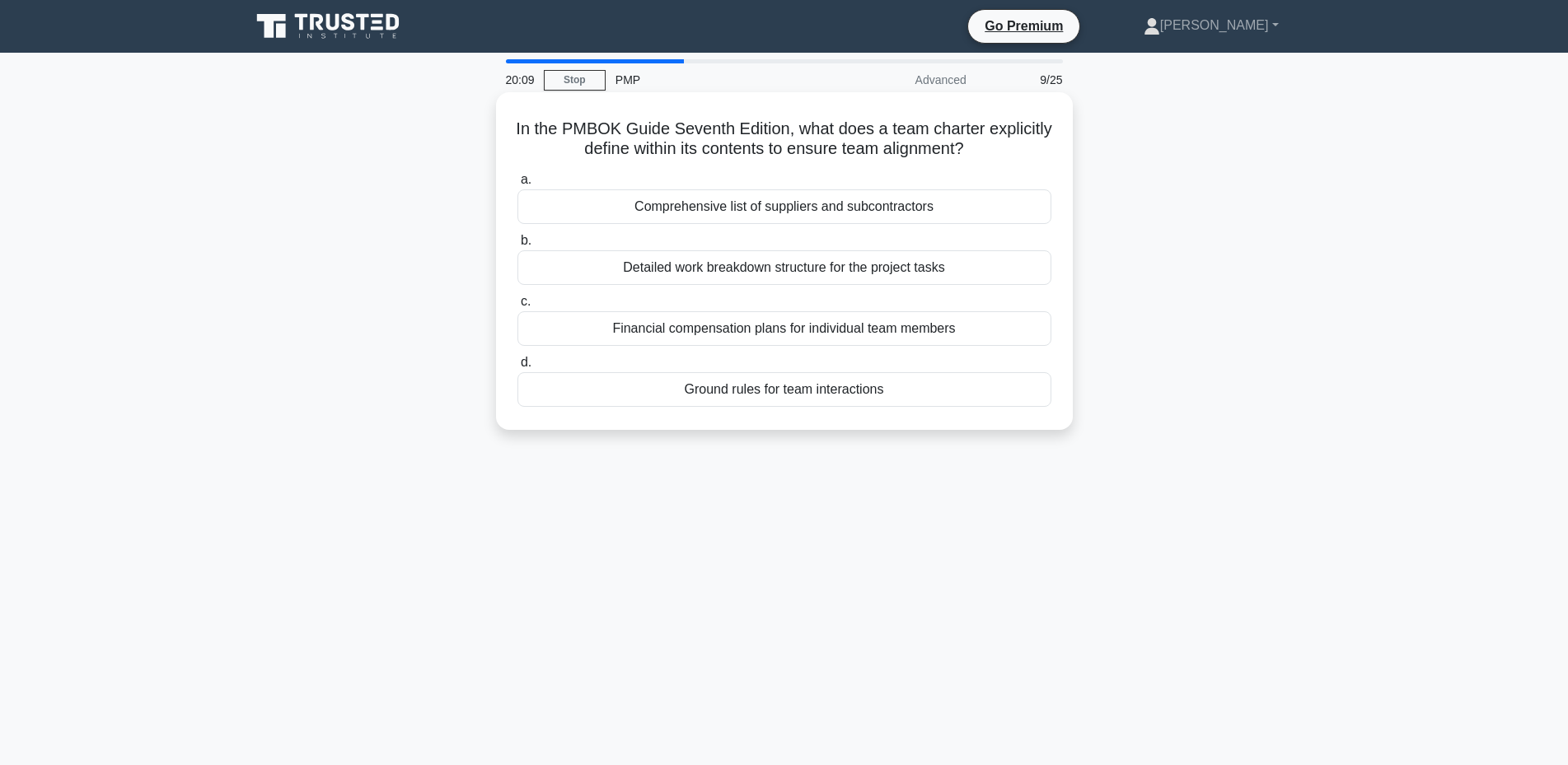
drag, startPoint x: 835, startPoint y: 132, endPoint x: 1022, endPoint y: 151, distance: 188.0
click at [1022, 151] on h5 "In the PMBOK Guide Seventh Edition, what does a team charter explicitly define …" at bounding box center [784, 139] width 537 height 41
copy h5 "what does a team charter explicitly define within its contents to ensure team a…"
click at [676, 269] on div "Detailed work breakdown structure for the project tasks" at bounding box center [784, 268] width 534 height 35
click at [518, 247] on input "b. Detailed work breakdown structure for the project tasks" at bounding box center [518, 240] width 0 height 11
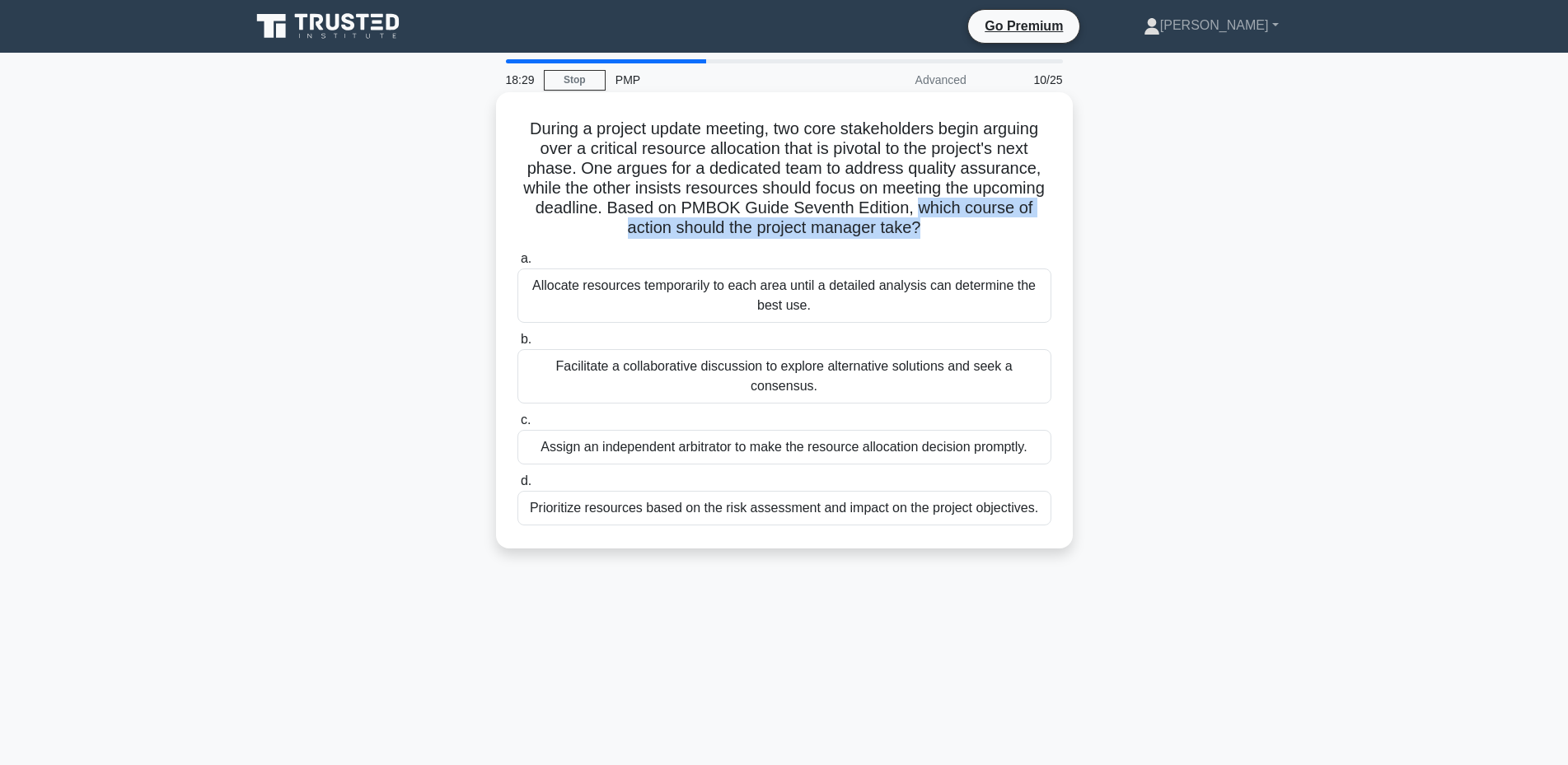
drag, startPoint x: 918, startPoint y: 214, endPoint x: 923, endPoint y: 229, distance: 15.8
click at [923, 229] on h5 "During a project update meeting, two core stakeholders begin arguing over a cri…" at bounding box center [784, 178] width 537 height 120
copy h5 "which course of action should the project manager take?"
click at [812, 490] on div "Prioritize resources based on the risk assessment and impact on the project obj…" at bounding box center [784, 508] width 534 height 35
click at [518, 487] on input "d. Prioritize resources based on the risk assessment and impact on the project …" at bounding box center [518, 481] width 0 height 11
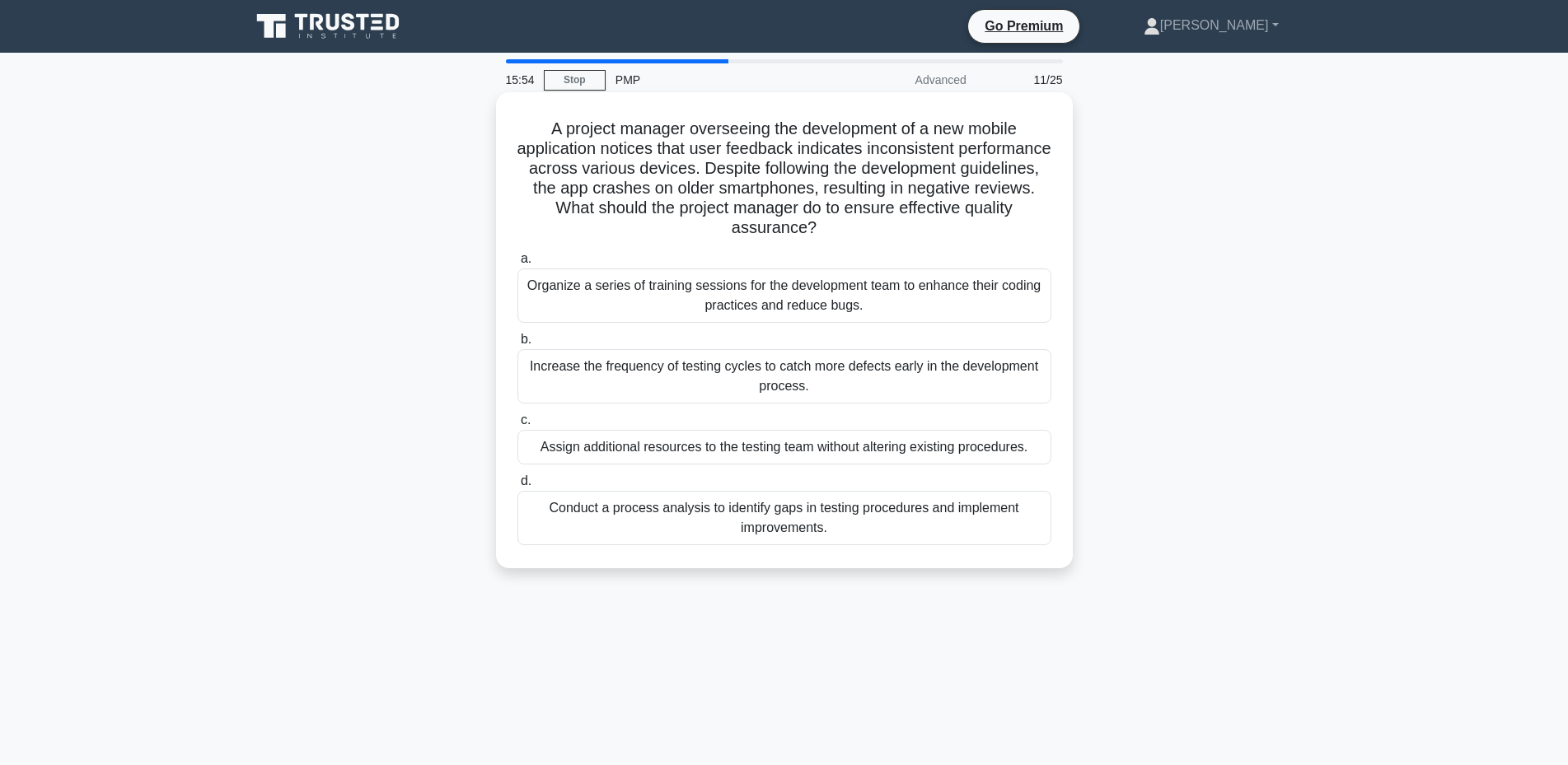
drag, startPoint x: 610, startPoint y: 205, endPoint x: 866, endPoint y: 233, distance: 257.5
click at [866, 233] on h5 "A project manager overseeing the development of a new mobile application notice…" at bounding box center [784, 178] width 537 height 120
copy h5 "What should the project manager do to ensure effective quality assurance?"
click at [762, 509] on div "Conduct a process analysis to identify gaps in testing procedures and implement…" at bounding box center [784, 517] width 534 height 54
click at [518, 487] on input "d. Conduct a process analysis to identify gaps in testing procedures and implem…" at bounding box center [518, 481] width 0 height 11
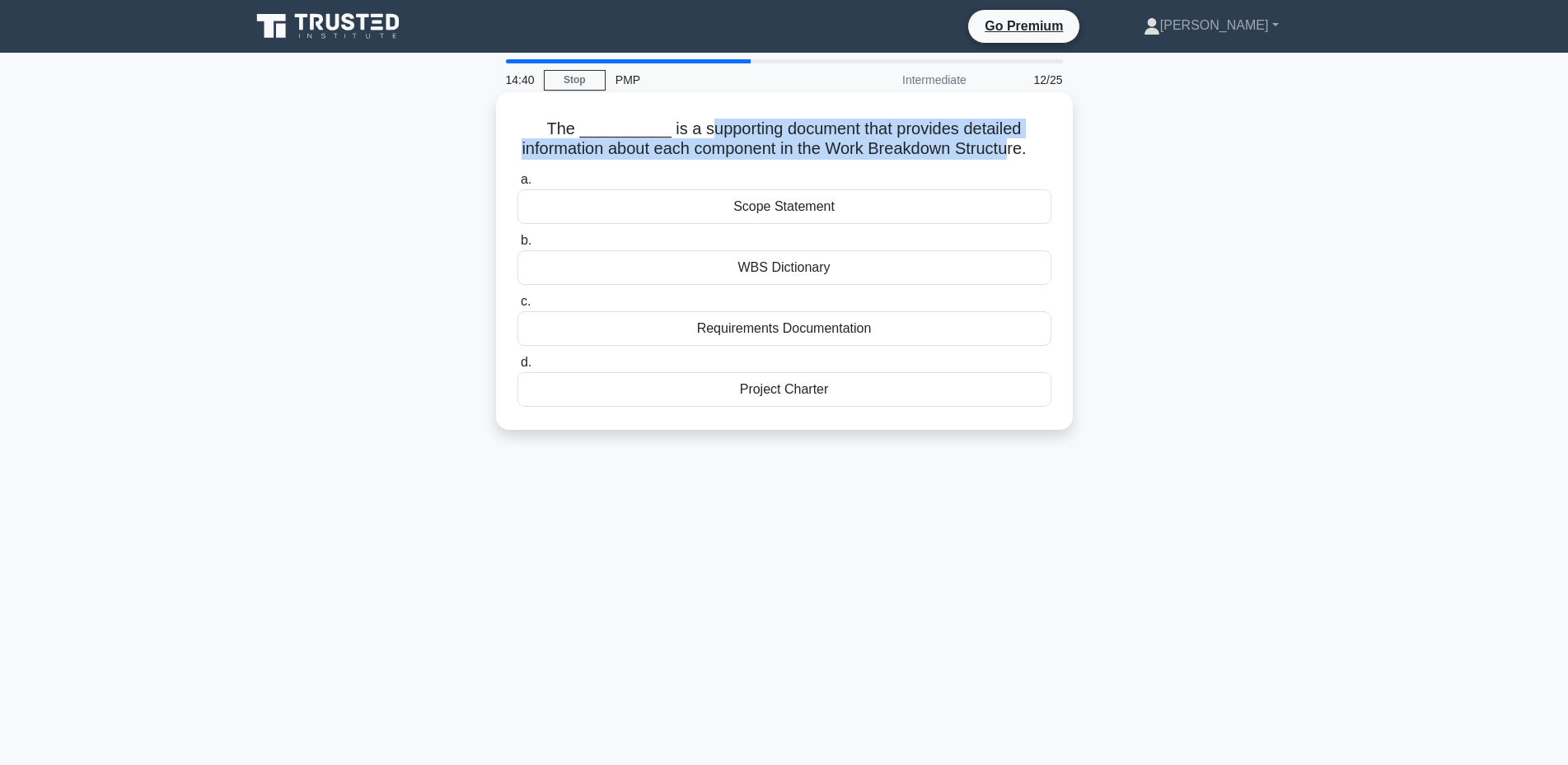
drag, startPoint x: 689, startPoint y: 127, endPoint x: 1029, endPoint y: 151, distance: 340.8
click at [1029, 151] on h5 "The __________ is a supporting document that provides detailed information abou…" at bounding box center [784, 139] width 537 height 41
click at [957, 147] on h5 "The __________ is a supporting document that provides detailed information abou…" at bounding box center [784, 139] width 537 height 41
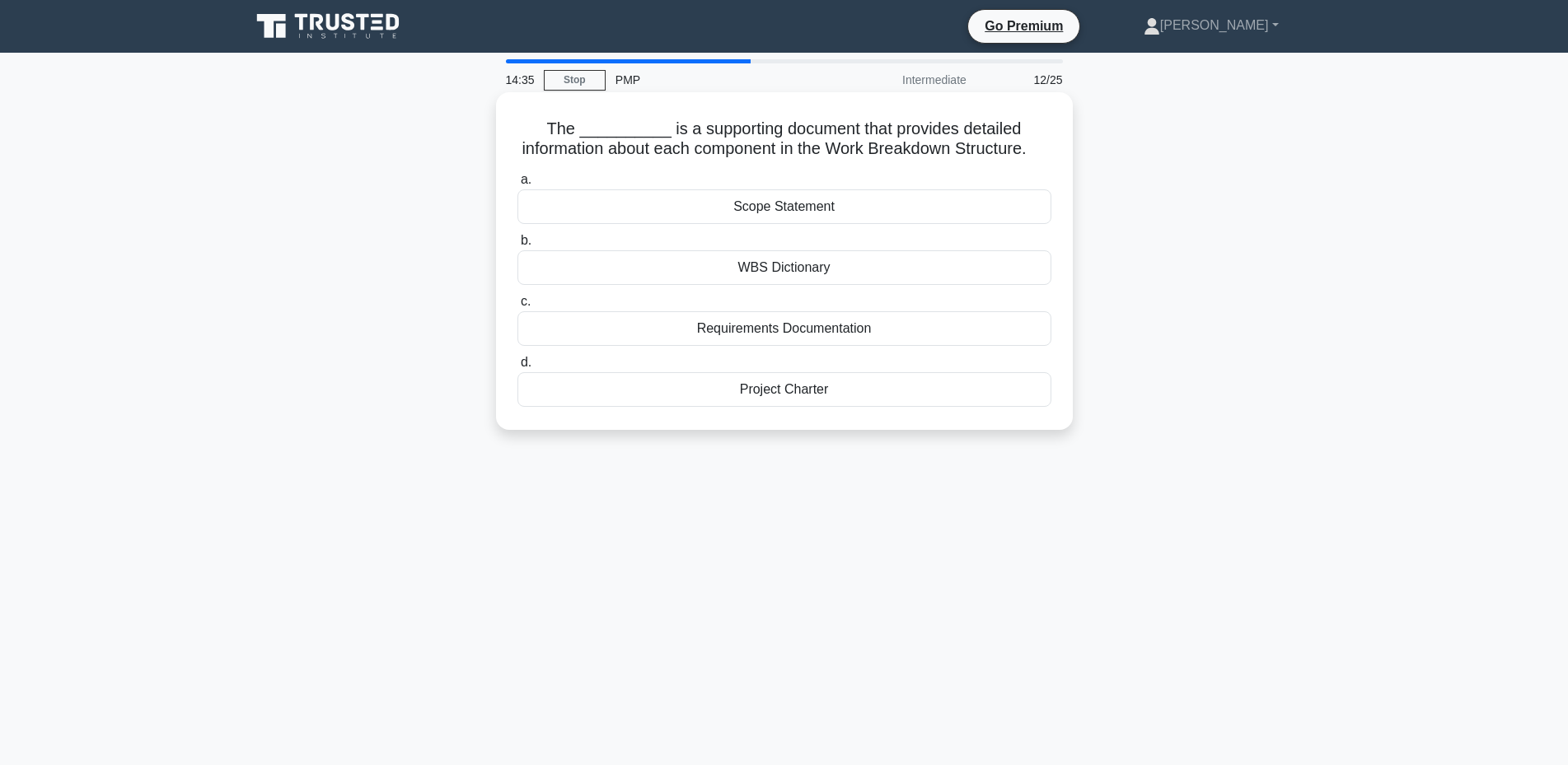
drag, startPoint x: 776, startPoint y: 132, endPoint x: 1051, endPoint y: 159, distance: 276.3
click at [1051, 159] on h5 "The __________ is a supporting document that provides detailed information abou…" at bounding box center [784, 139] width 537 height 41
copy h5 "document that provides detailed information about each component in the Work Br…"
click at [641, 131] on h5 "The __________ is a supporting document that provides detailed information abou…" at bounding box center [784, 139] width 537 height 41
click at [764, 282] on div "WBS Dictionary" at bounding box center [784, 268] width 534 height 35
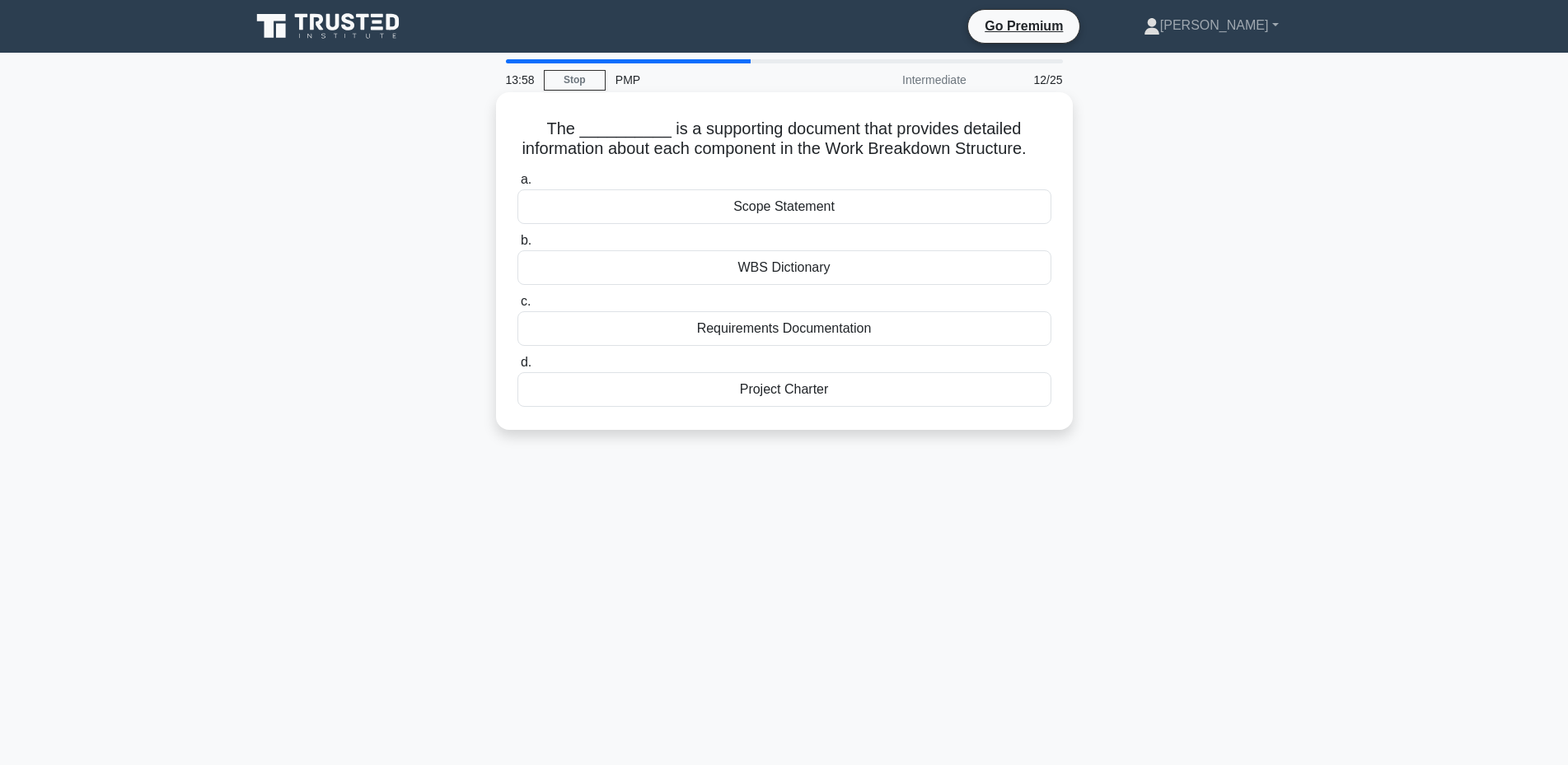
click at [518, 247] on input "b. WBS Dictionary" at bounding box center [518, 240] width 0 height 11
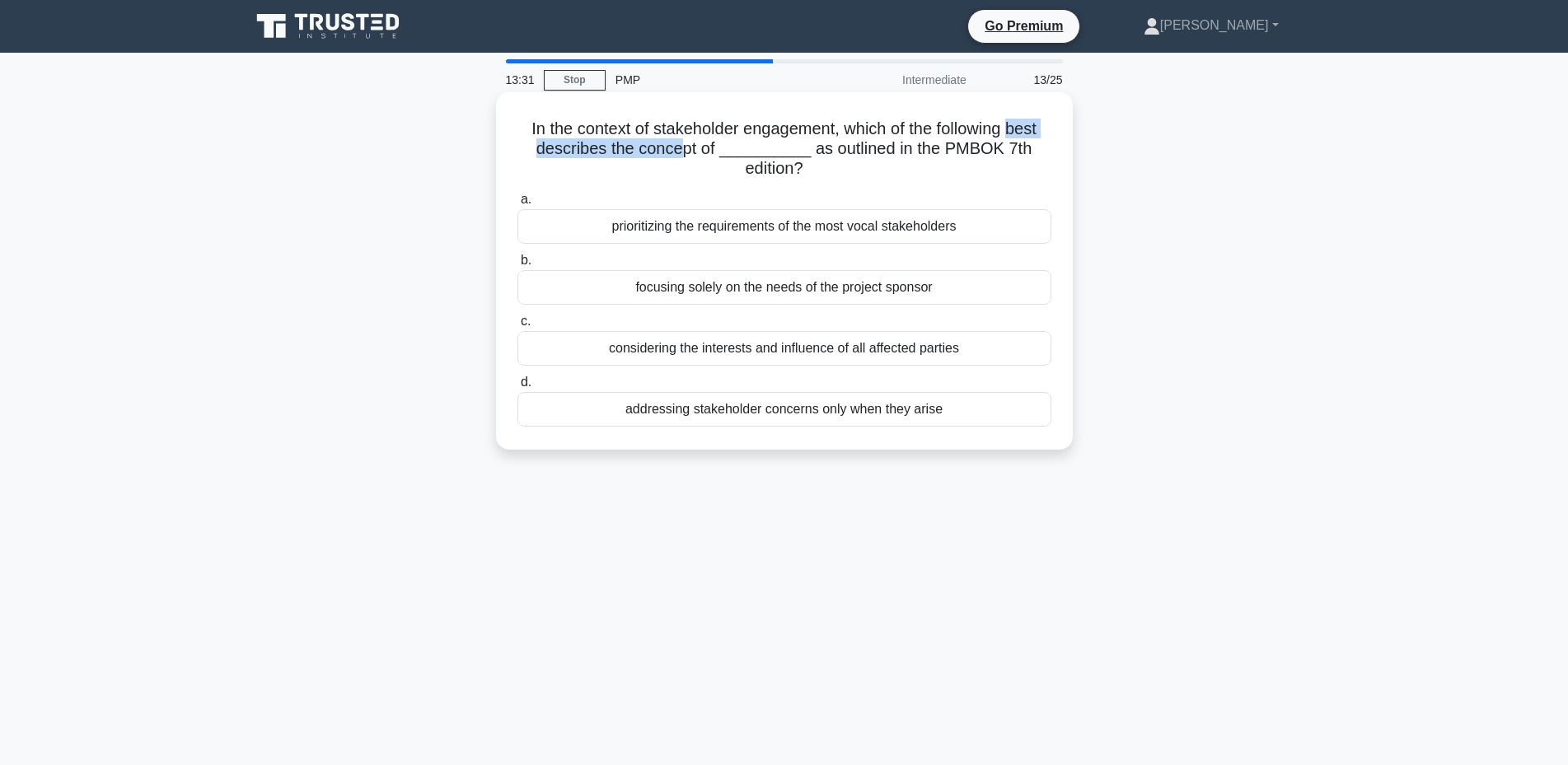
drag, startPoint x: 1019, startPoint y: 128, endPoint x: 695, endPoint y: 153, distance: 325.0
click at [695, 153] on h5 "In the context of stakeholder engagement, which of the following best describes…" at bounding box center [784, 148] width 537 height 61
click at [714, 127] on h5 "In the context of stakeholder engagement, which of the following best describes…" at bounding box center [784, 148] width 537 height 61
drag, startPoint x: 520, startPoint y: 128, endPoint x: 836, endPoint y: 119, distance: 316.1
click at [836, 119] on h5 "In the context of stakeholder engagement, which of the following best describes…" at bounding box center [784, 148] width 537 height 61
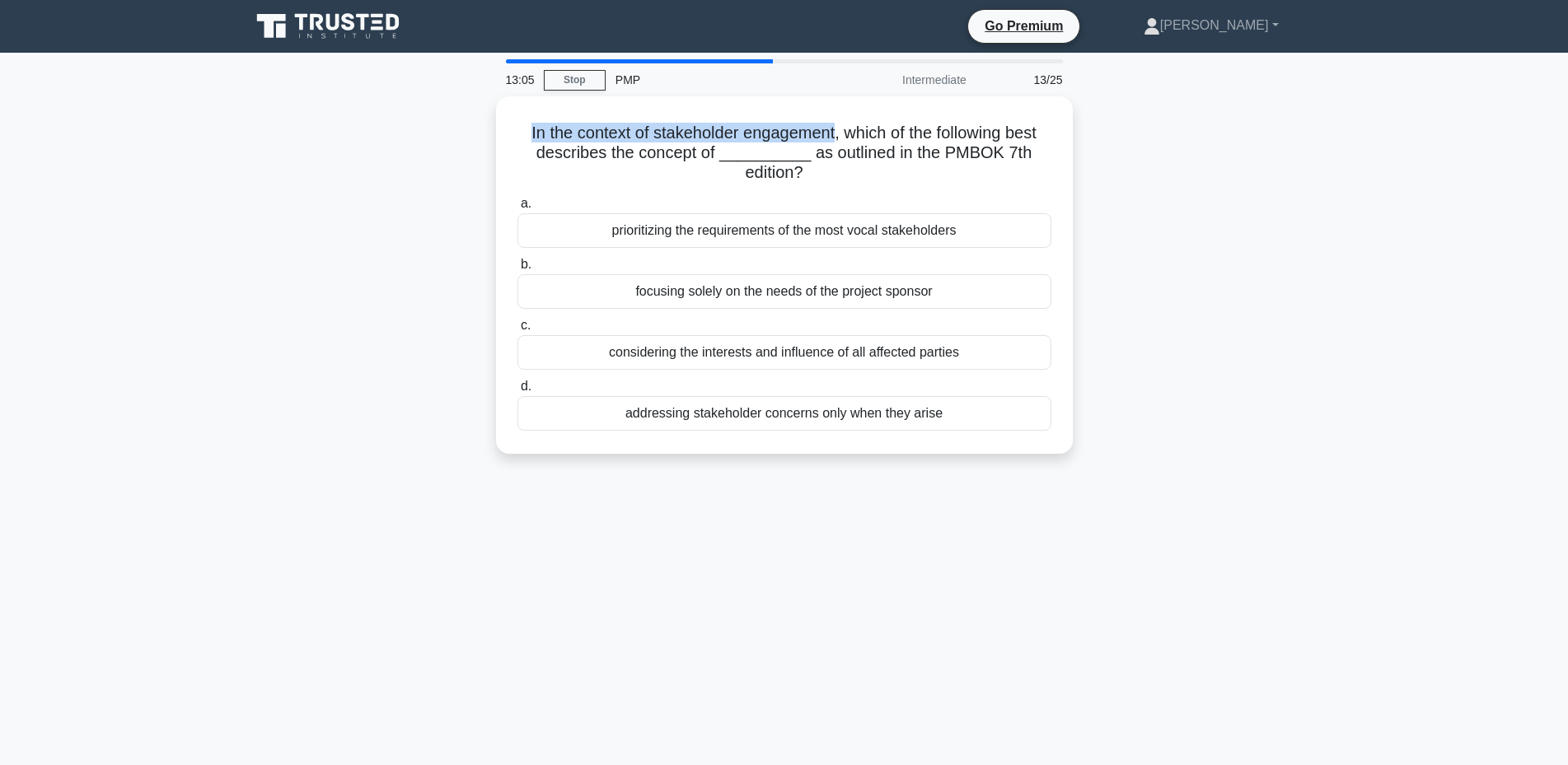
copy h5 "In the context of stakeholder engagement"
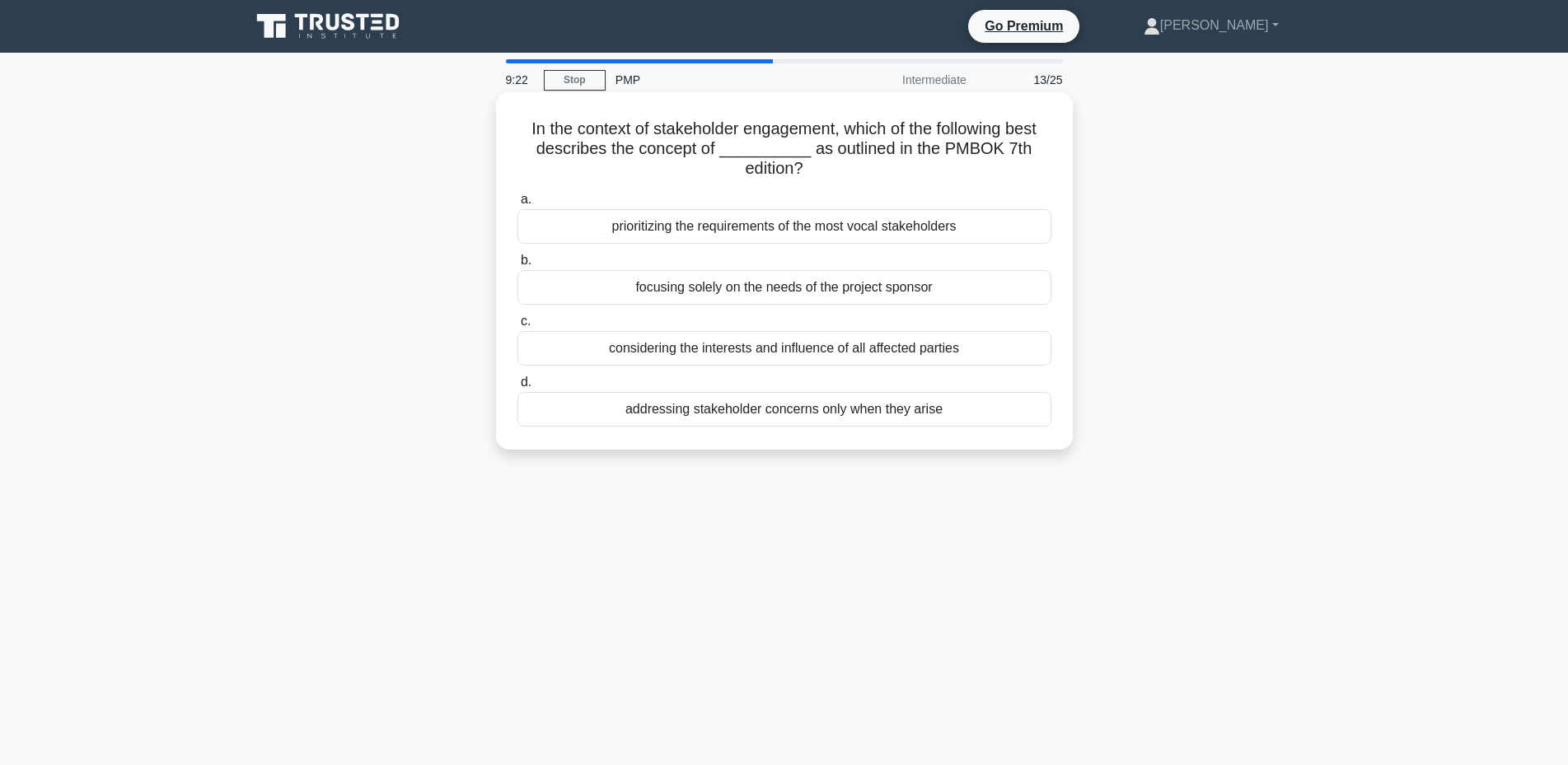
click at [892, 349] on div "considering the interests and influence of all affected parties" at bounding box center [784, 349] width 534 height 35
click at [518, 327] on input "c. considering the interests and influence of all affected parties" at bounding box center [518, 321] width 0 height 11
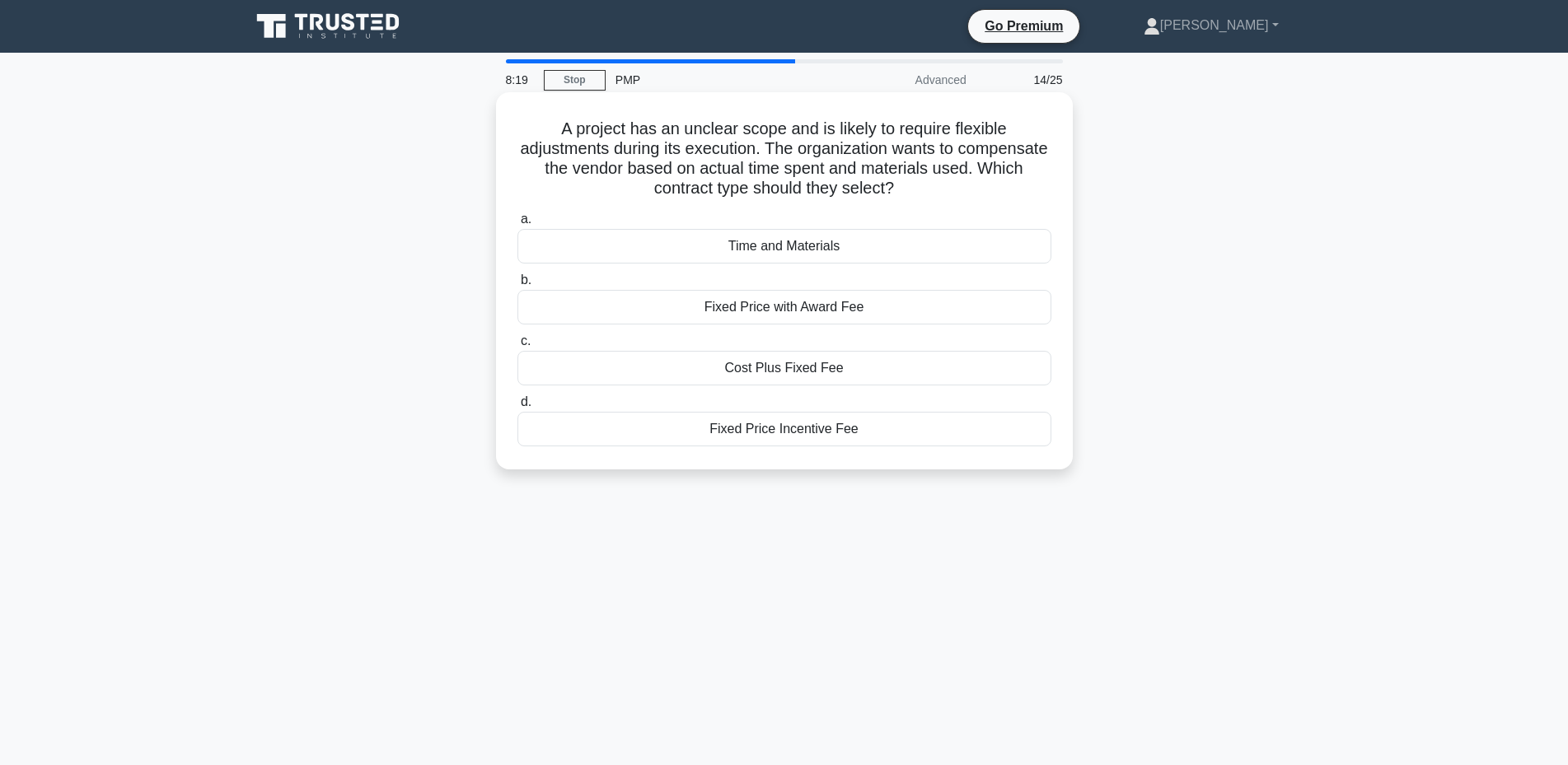
click at [786, 247] on div "Time and Materials" at bounding box center [784, 247] width 534 height 35
click at [518, 224] on input "a. Time and Materials" at bounding box center [518, 219] width 0 height 11
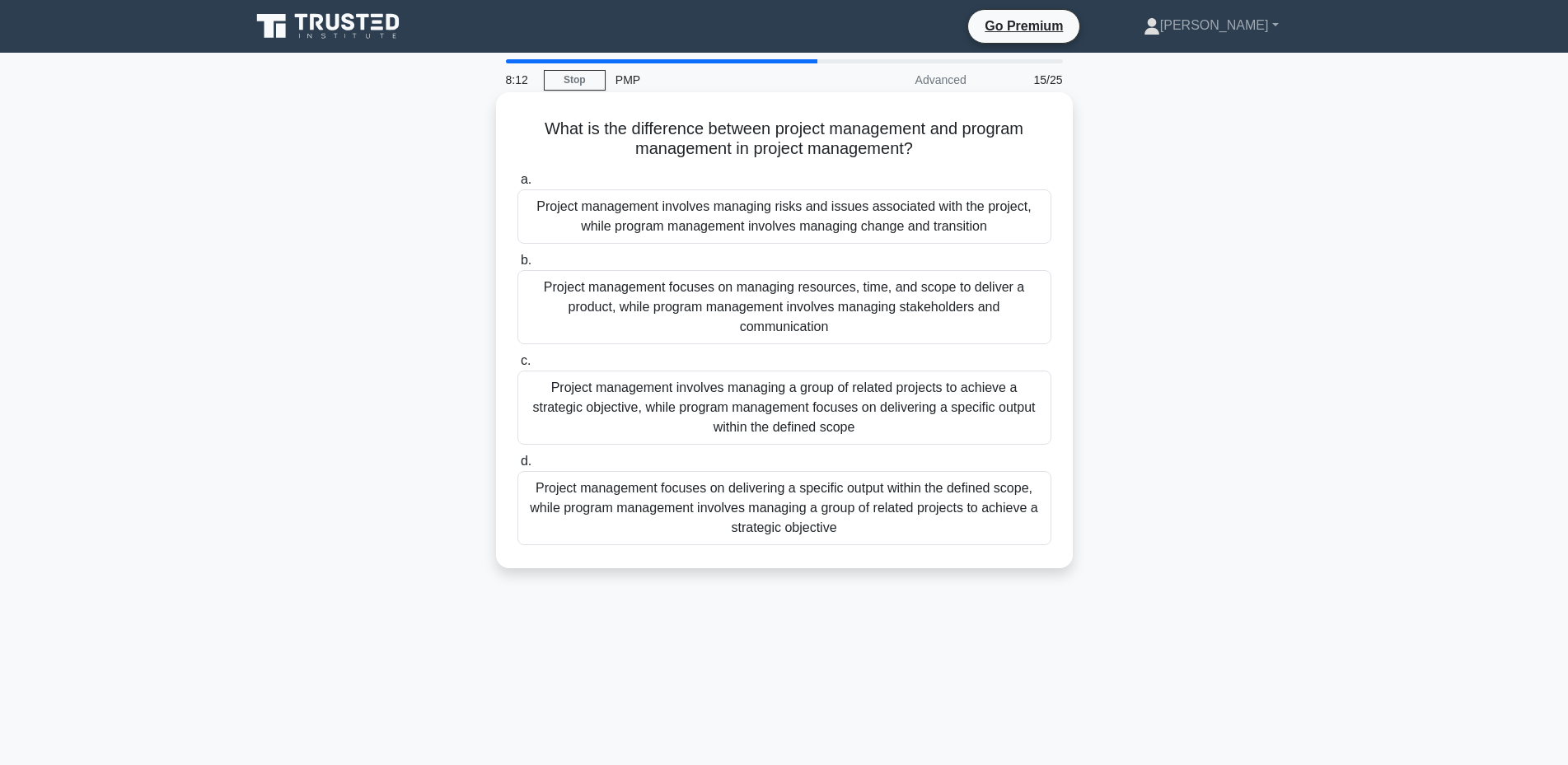
drag, startPoint x: 536, startPoint y: 128, endPoint x: 929, endPoint y: 150, distance: 393.6
click at [929, 150] on h5 "What is the difference between project management and program management in pro…" at bounding box center [784, 139] width 537 height 41
click at [763, 519] on div "Project management focuses on delivering a specific output within the defined s…" at bounding box center [784, 508] width 534 height 74
click at [518, 467] on input "d. Project management focuses on delivering a specific output within the define…" at bounding box center [518, 462] width 0 height 11
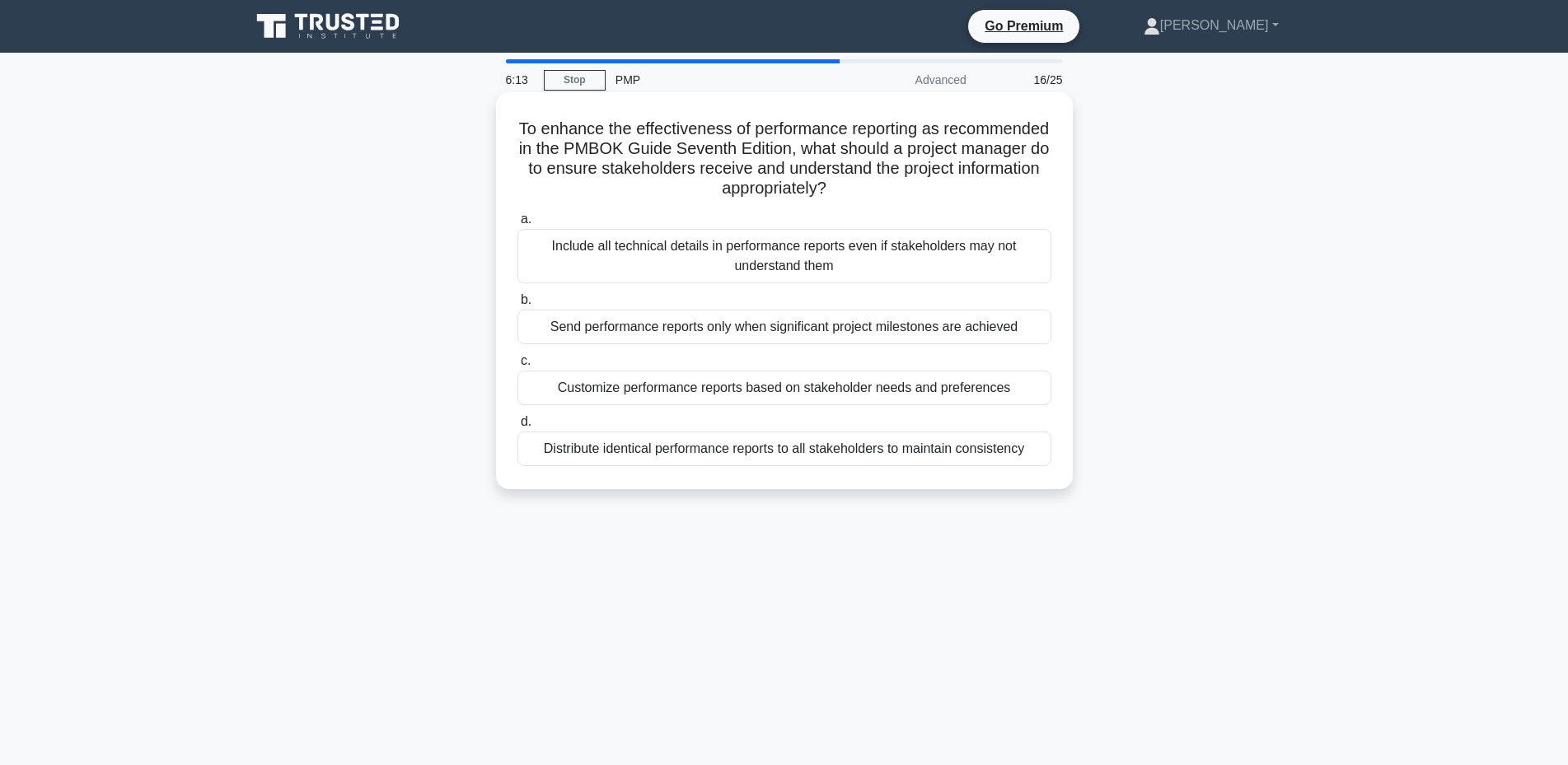
drag, startPoint x: 932, startPoint y: 145, endPoint x: 940, endPoint y: 188, distance: 43.7
click at [940, 188] on h5 "To enhance the effectiveness of performance reporting as recommended in the PMB…" at bounding box center [784, 159] width 537 height 81
click at [881, 451] on div "Distribute identical performance reports to all stakeholders to maintain consis…" at bounding box center [784, 449] width 534 height 35
click at [518, 428] on input "d. Distribute identical performance reports to all stakeholders to maintain con…" at bounding box center [518, 422] width 0 height 11
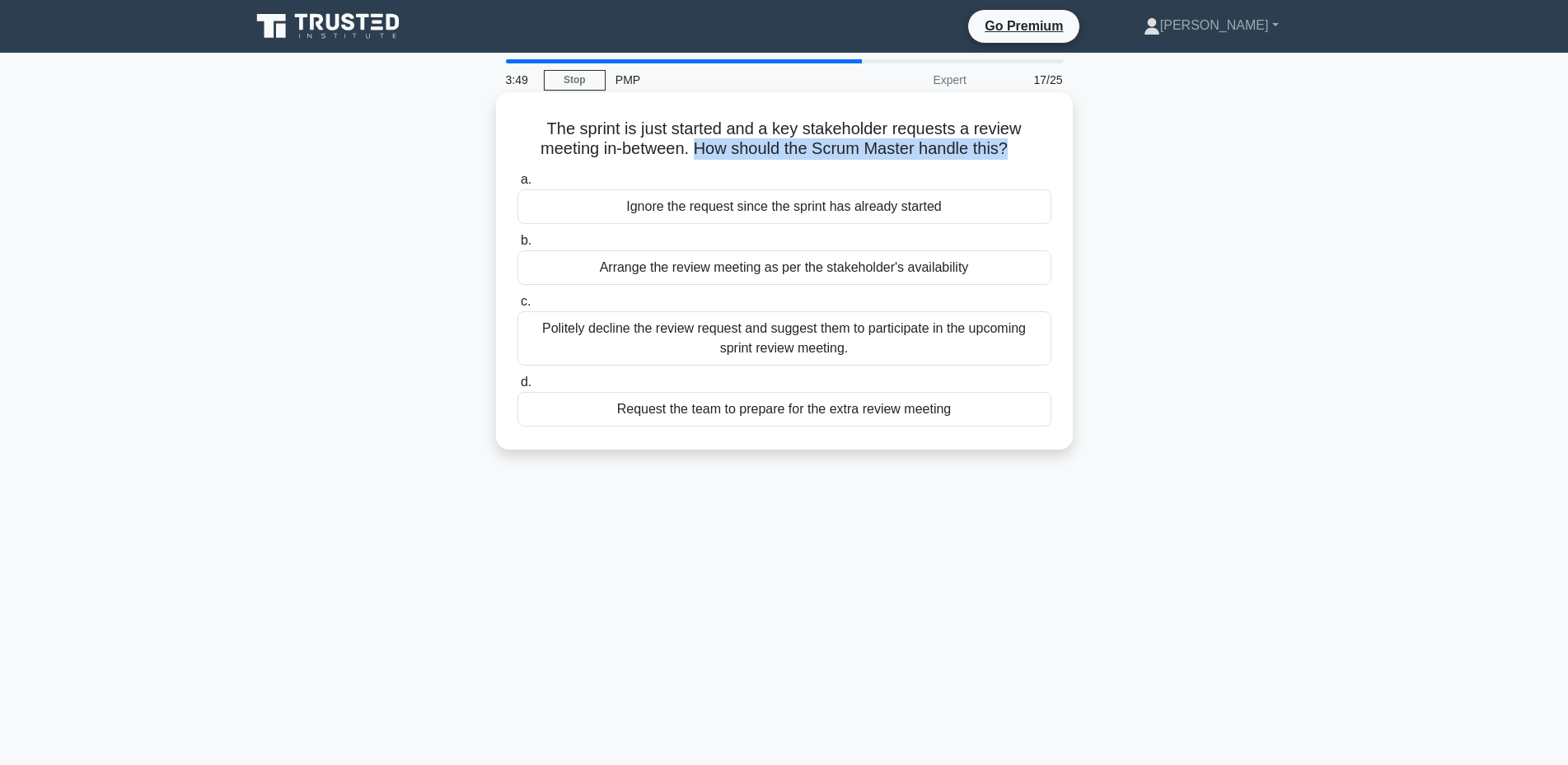
drag, startPoint x: 695, startPoint y: 150, endPoint x: 1013, endPoint y: 154, distance: 318.0
click at [1013, 154] on h5 "The sprint is just started and a key stakeholder requests a review meeting in-b…" at bounding box center [784, 139] width 537 height 41
click at [683, 268] on div "Arrange the review meeting as per the stakeholder's availability" at bounding box center [784, 268] width 534 height 35
click at [518, 247] on input "b. Arrange the review meeting as per the stakeholder's availability" at bounding box center [518, 240] width 0 height 11
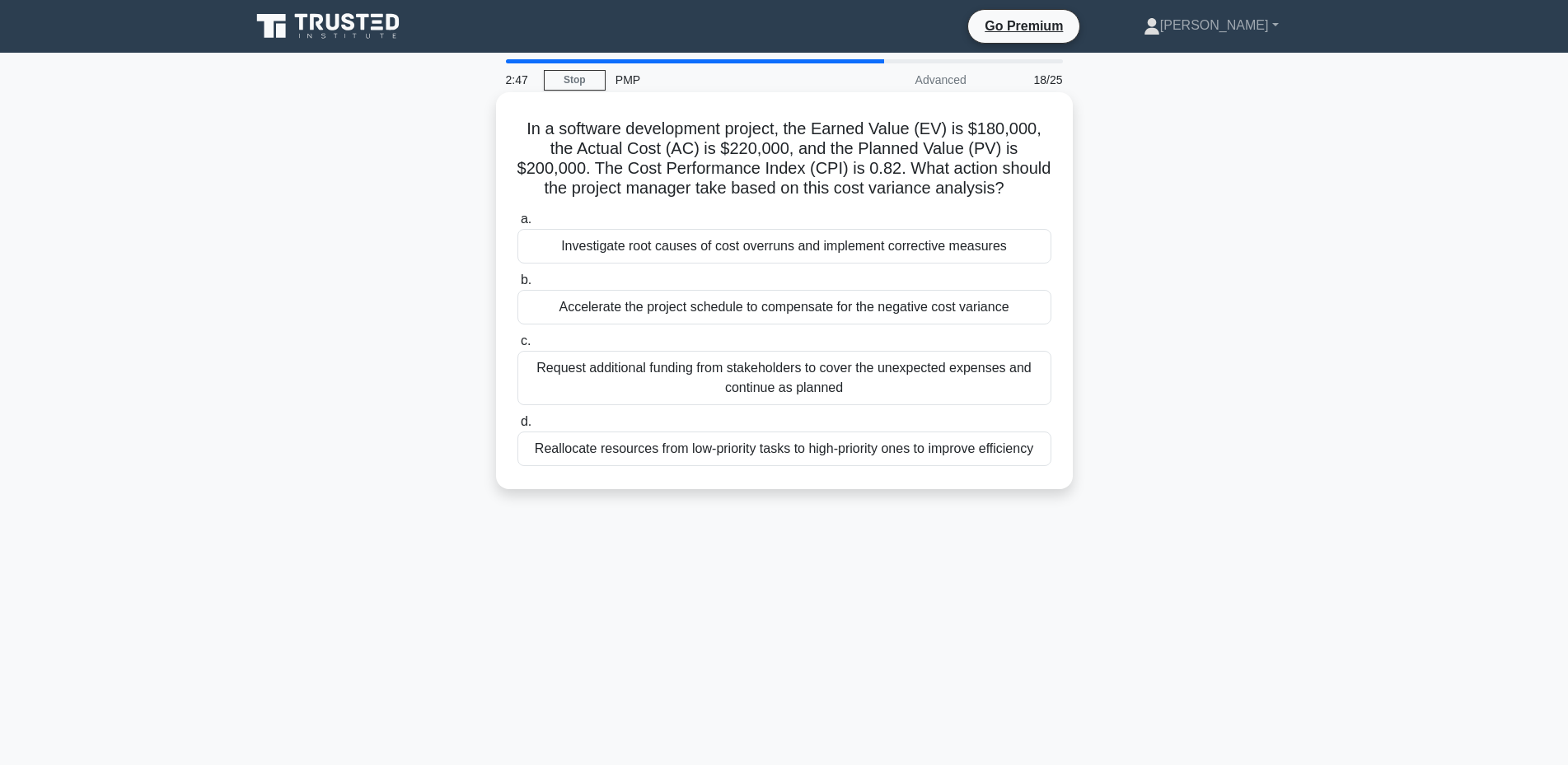
drag, startPoint x: 908, startPoint y: 163, endPoint x: 1017, endPoint y: 197, distance: 114.2
click at [1016, 195] on h5 "In a software development project, the Earned Value (EV) is $180,000, the Actua…" at bounding box center [784, 159] width 537 height 81
click at [649, 245] on div "Investigate root causes of cost overruns and implement corrective measures" at bounding box center [784, 247] width 534 height 35
click at [518, 224] on input "a. Investigate root causes of cost overruns and implement corrective measures" at bounding box center [518, 219] width 0 height 11
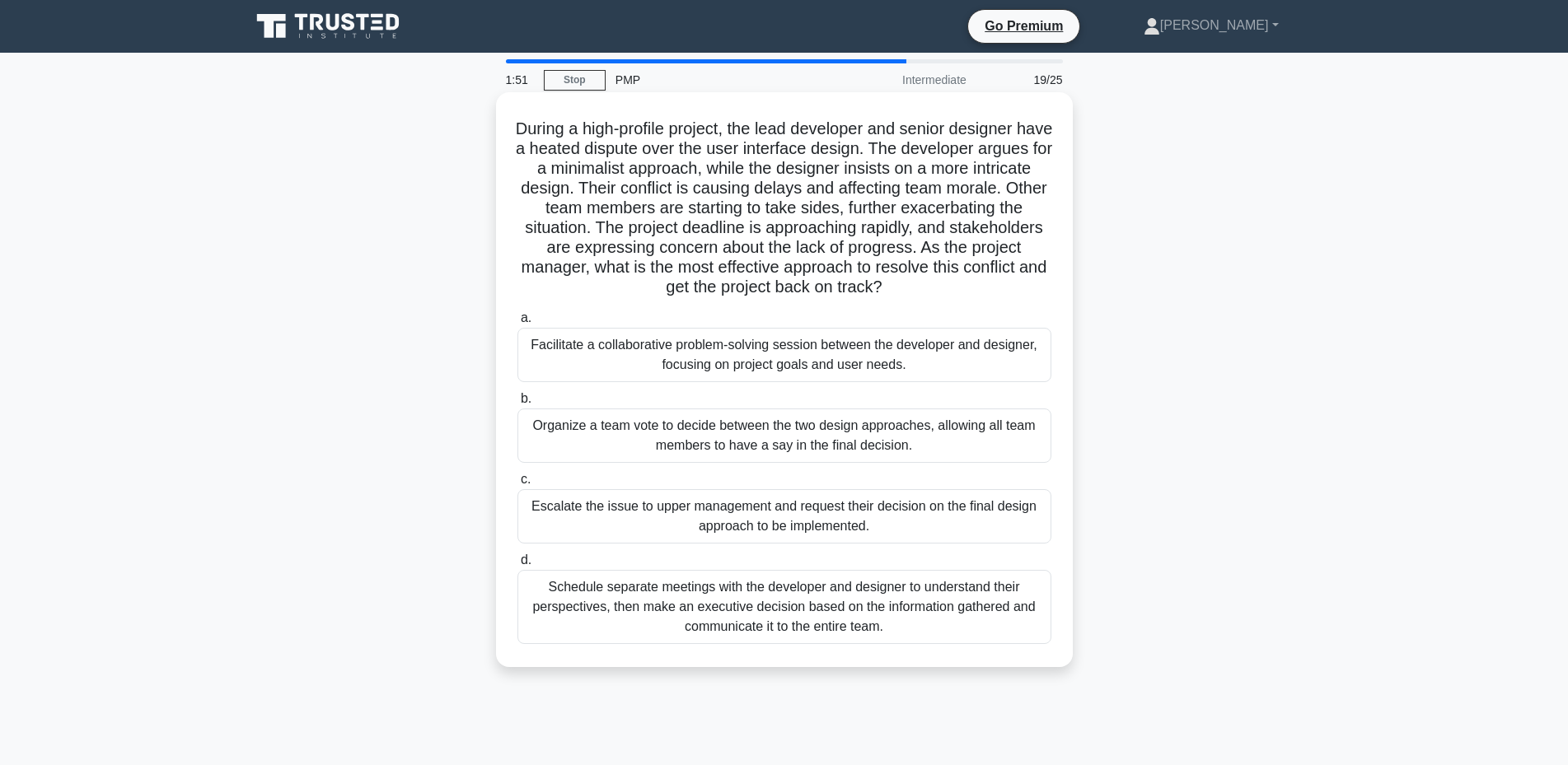
drag, startPoint x: 1030, startPoint y: 247, endPoint x: 1024, endPoint y: 288, distance: 41.4
click at [1024, 288] on h5 "During a high-profile project, the lead developer and senior designer have a he…" at bounding box center [784, 208] width 537 height 179
click at [797, 439] on div "Organize a team vote to decide between the two design approaches, allowing all …" at bounding box center [784, 435] width 534 height 54
click at [518, 405] on input "b. Organize a team vote to decide between the two design approaches, allowing a…" at bounding box center [518, 399] width 0 height 11
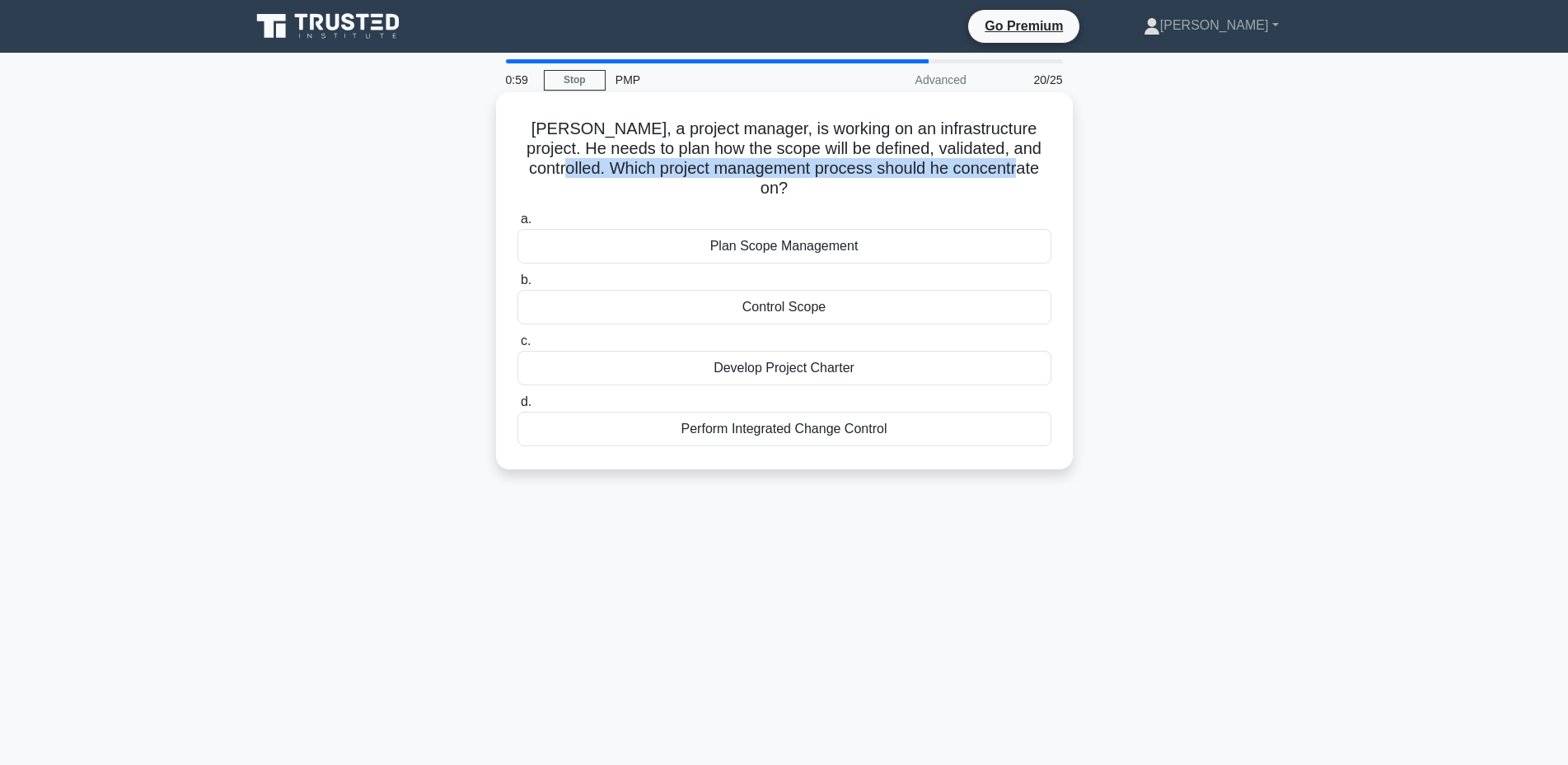
drag, startPoint x: 546, startPoint y: 168, endPoint x: 1013, endPoint y: 179, distance: 467.1
click at [1013, 179] on h5 "Peter, a project manager, is working on an infrastructure project. He needs to …" at bounding box center [784, 159] width 537 height 81
click at [791, 290] on div "Control Scope" at bounding box center [784, 307] width 534 height 35
click at [518, 284] on input "b. Control Scope" at bounding box center [518, 280] width 0 height 11
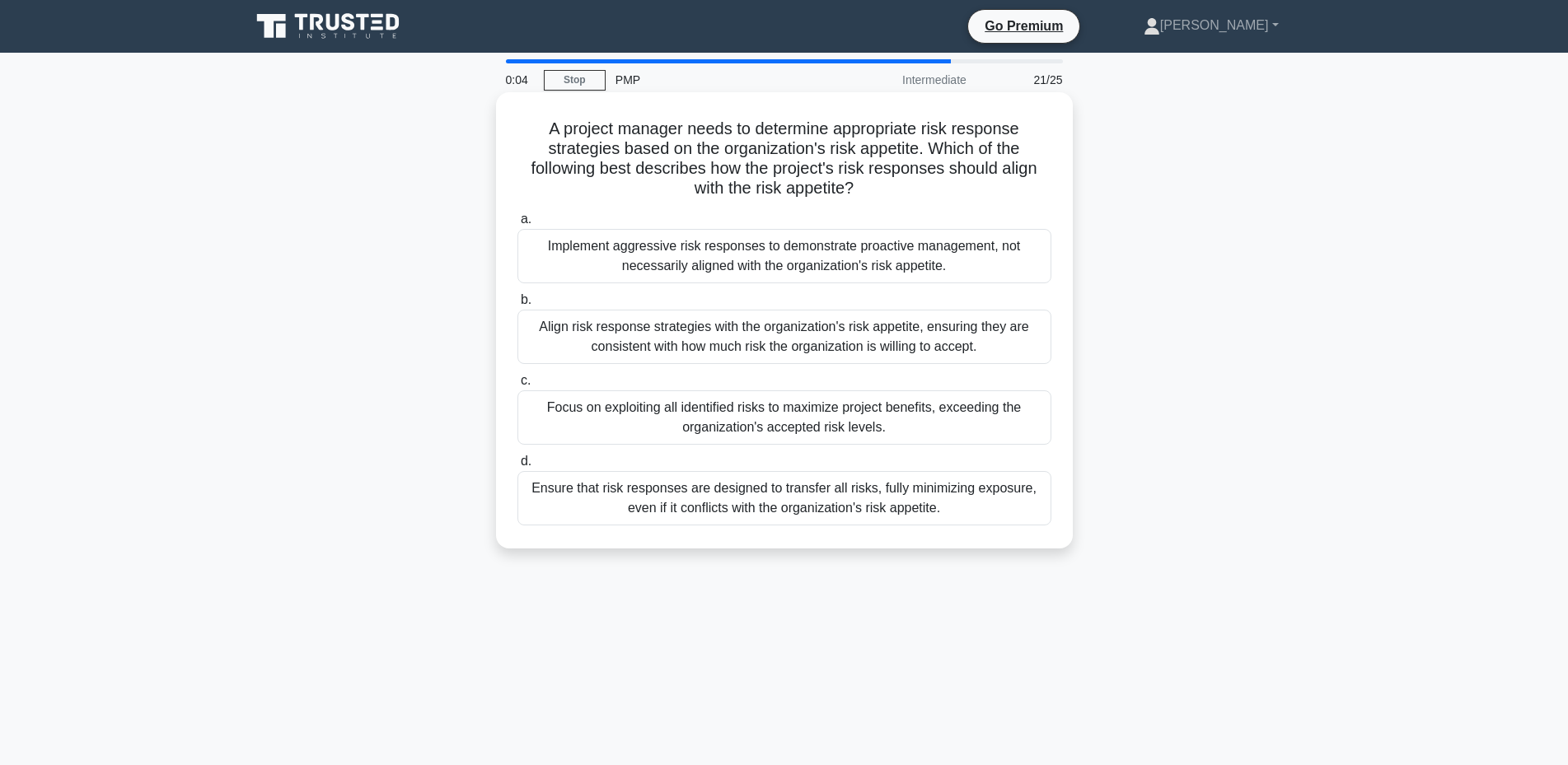
click at [809, 265] on div "Implement aggressive risk responses to demonstrate proactive management, not ne…" at bounding box center [784, 256] width 534 height 54
click at [518, 224] on input "a. Implement aggressive risk responses to demonstrate proactive management, not…" at bounding box center [518, 219] width 0 height 11
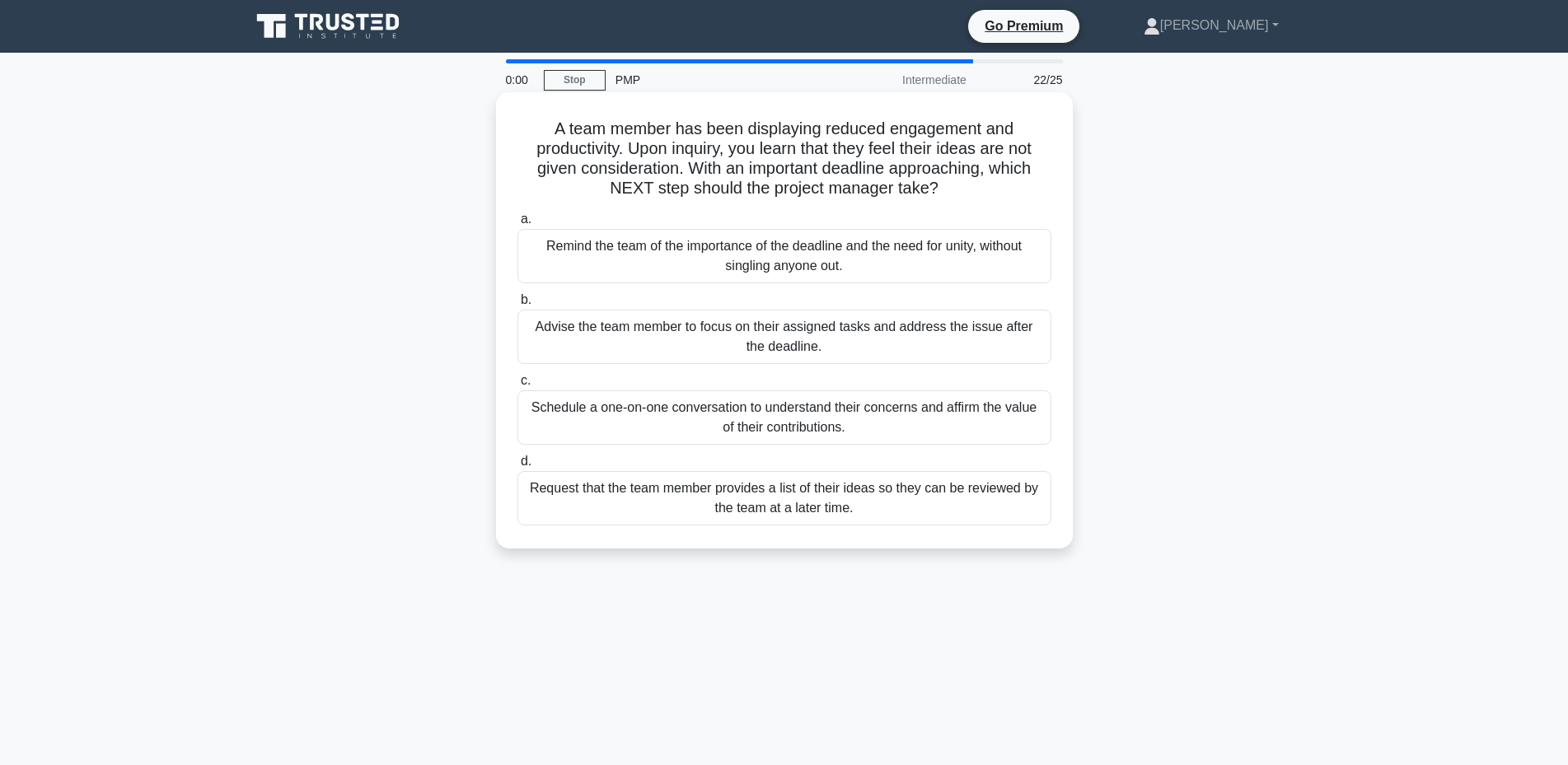
click at [754, 248] on div "Remind the team of the importance of the deadline and the need for unity, witho…" at bounding box center [784, 256] width 534 height 54
click at [518, 224] on input "a. Remind the team of the importance of the deadline and the need for unity, wi…" at bounding box center [518, 219] width 0 height 11
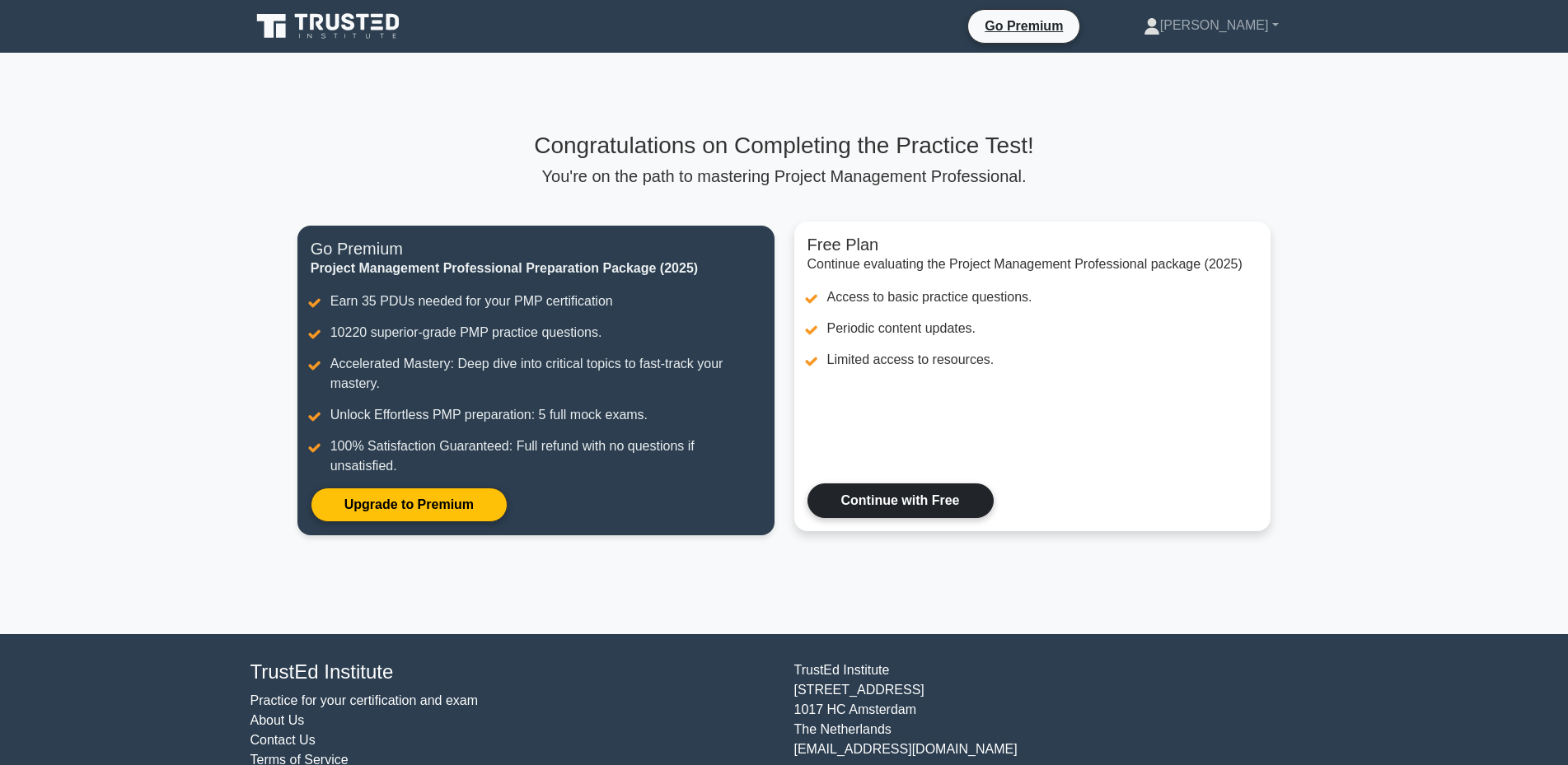
click at [887, 501] on link "Continue with Free" at bounding box center [900, 501] width 186 height 35
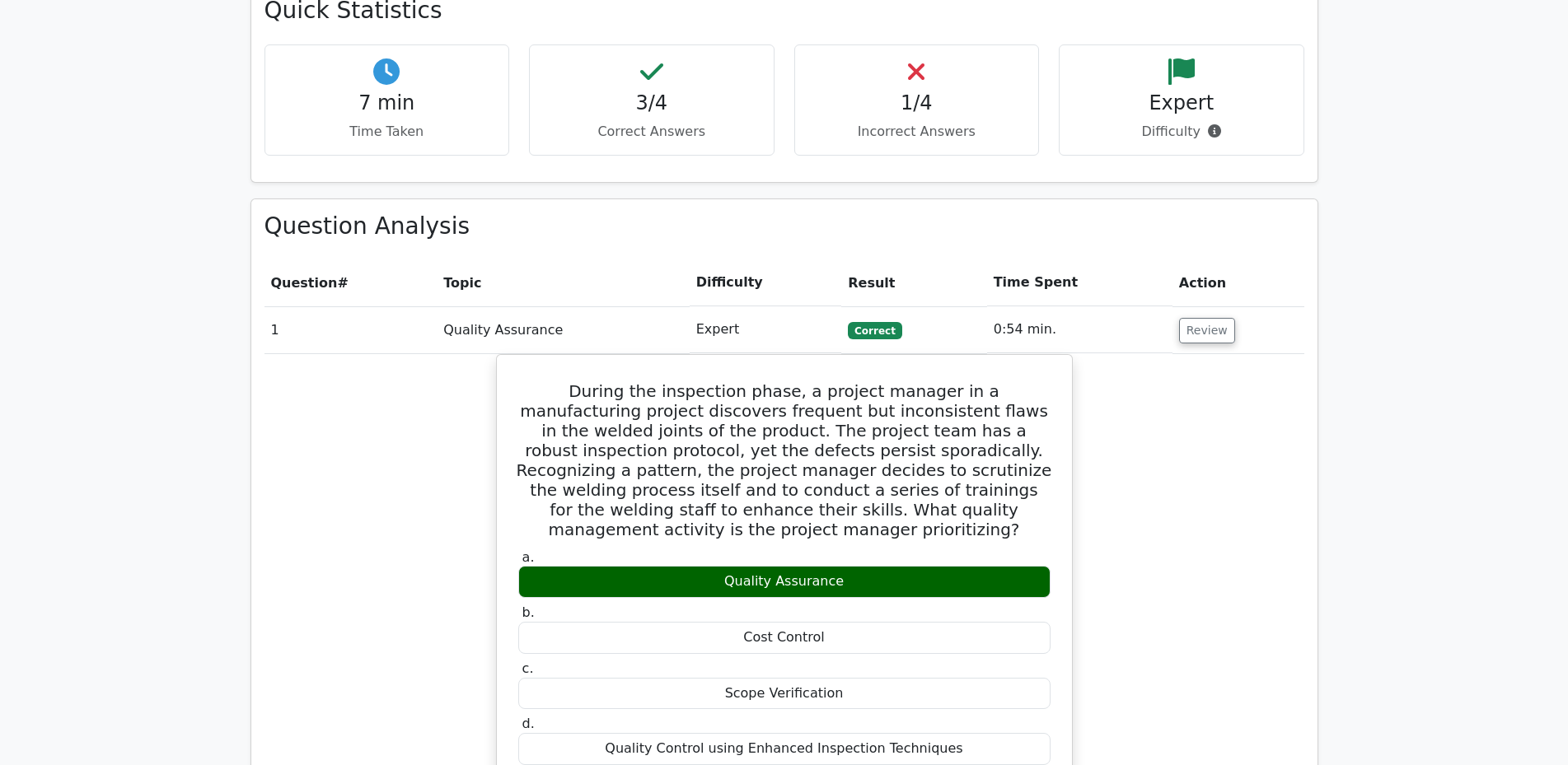
scroll to position [741, 0]
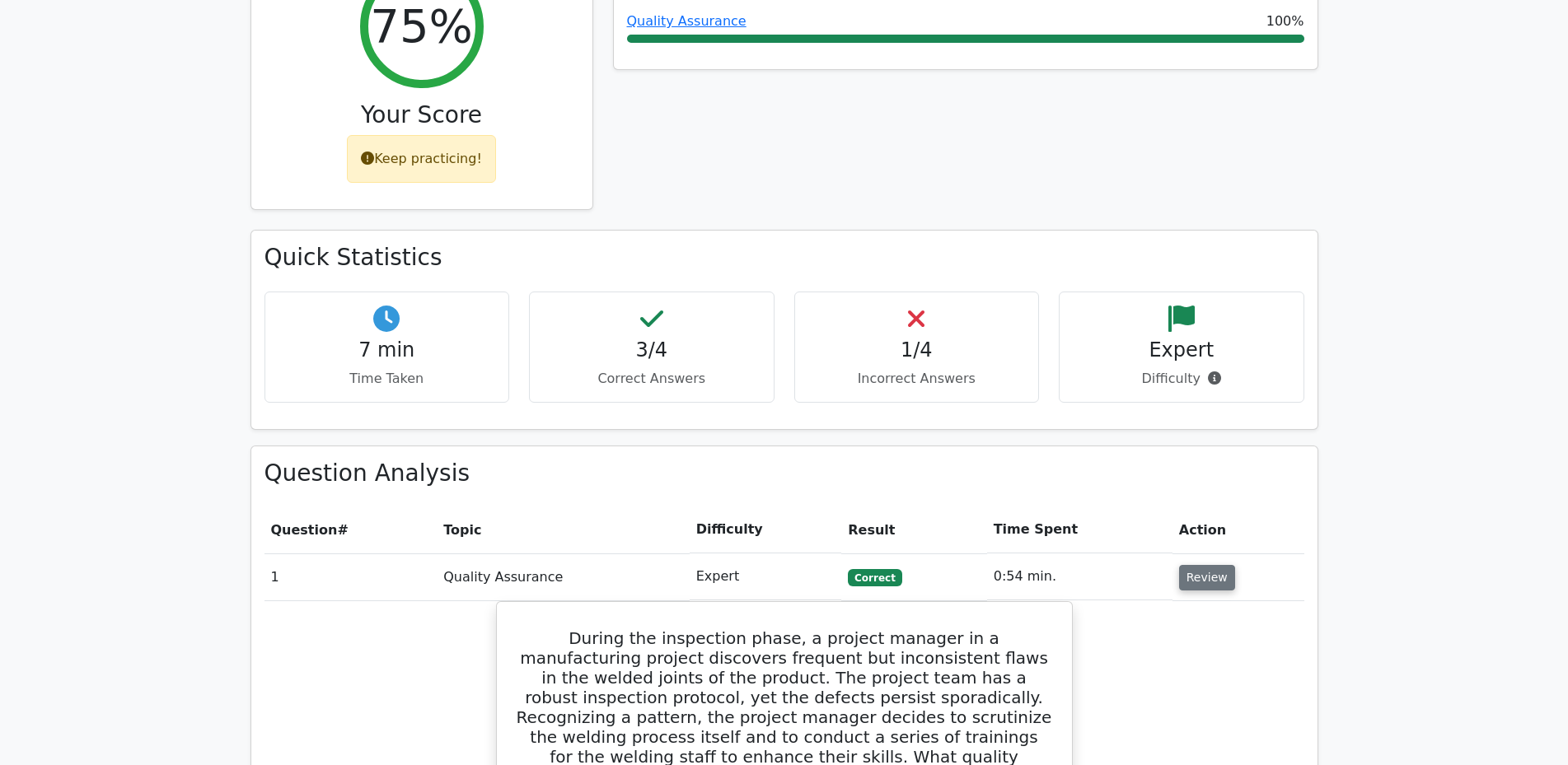
click at [1192, 565] on button "Review" at bounding box center [1207, 577] width 56 height 26
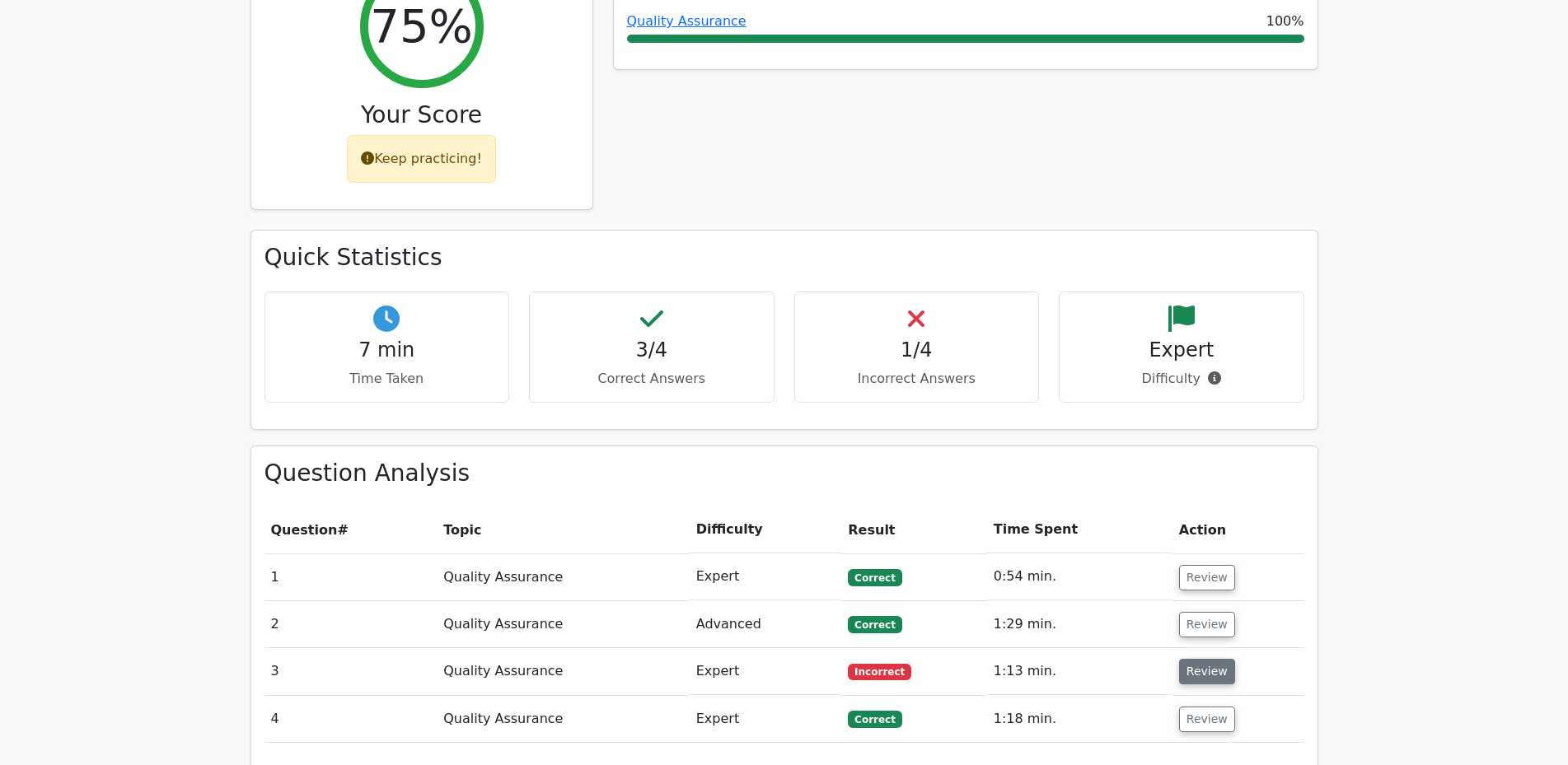
click at [1197, 659] on button "Review" at bounding box center [1207, 672] width 56 height 26
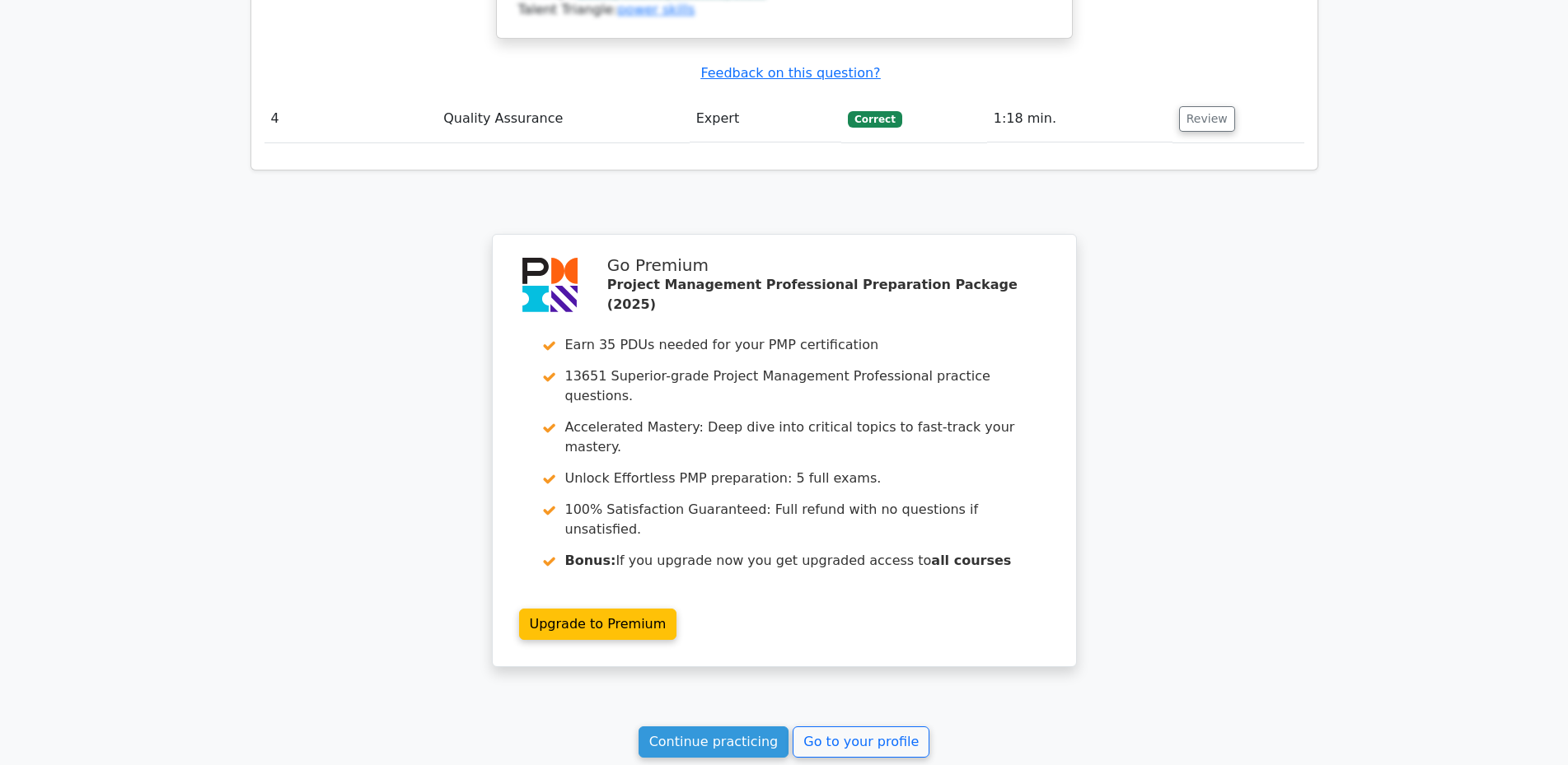
scroll to position [2363, 0]
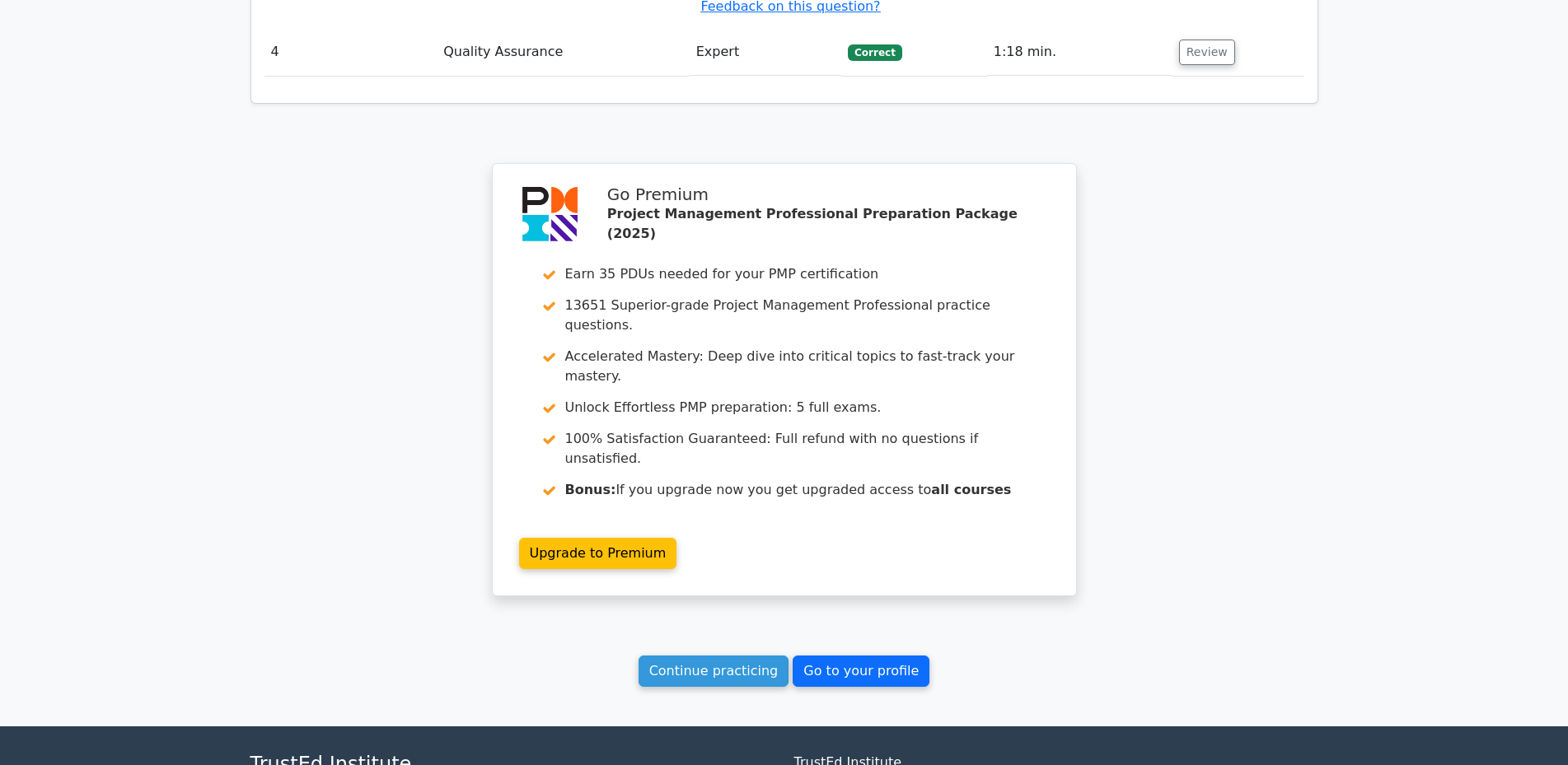
click at [832, 655] on link "Go to your profile" at bounding box center [861, 671] width 137 height 31
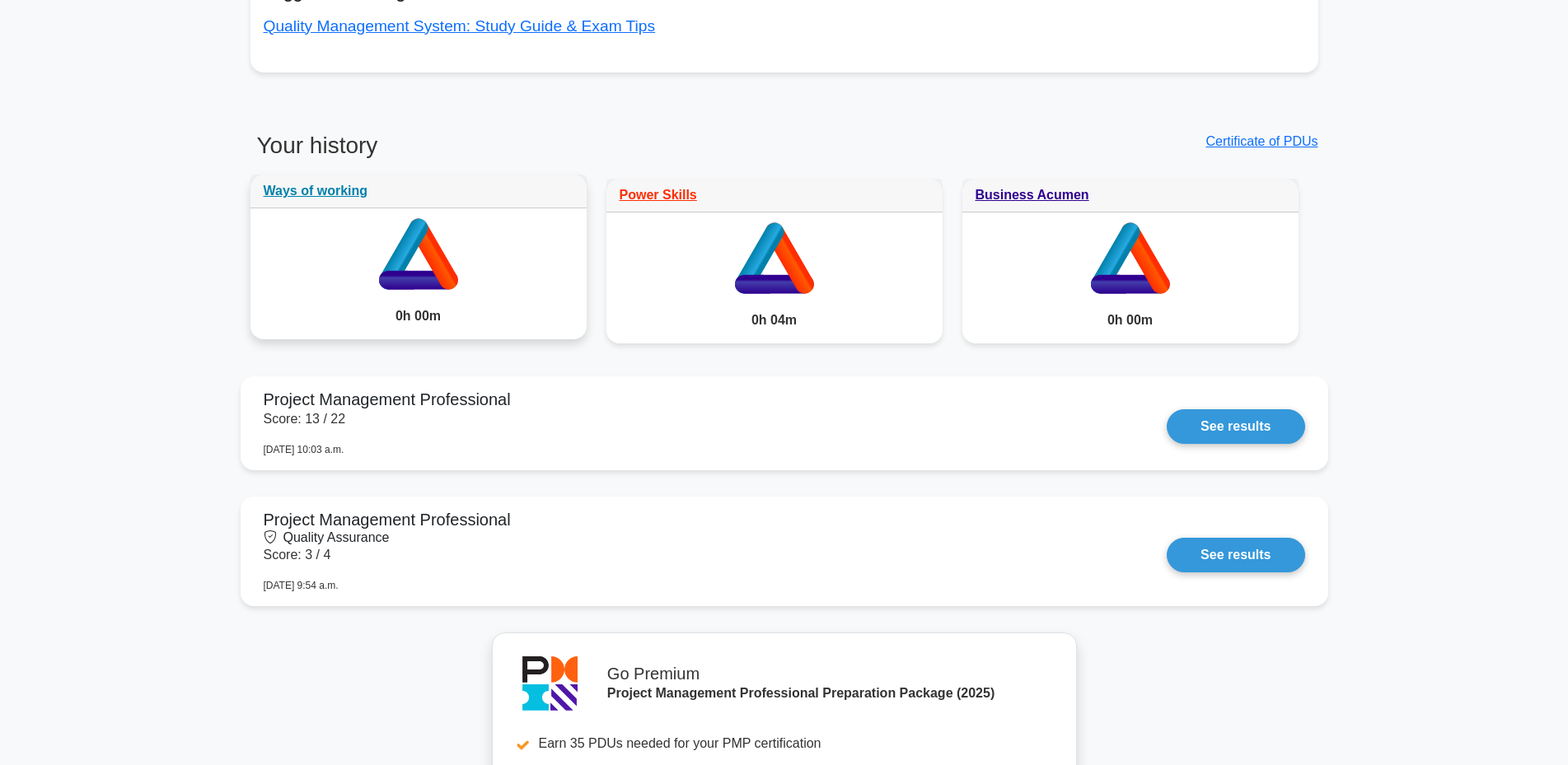
scroll to position [1235, 0]
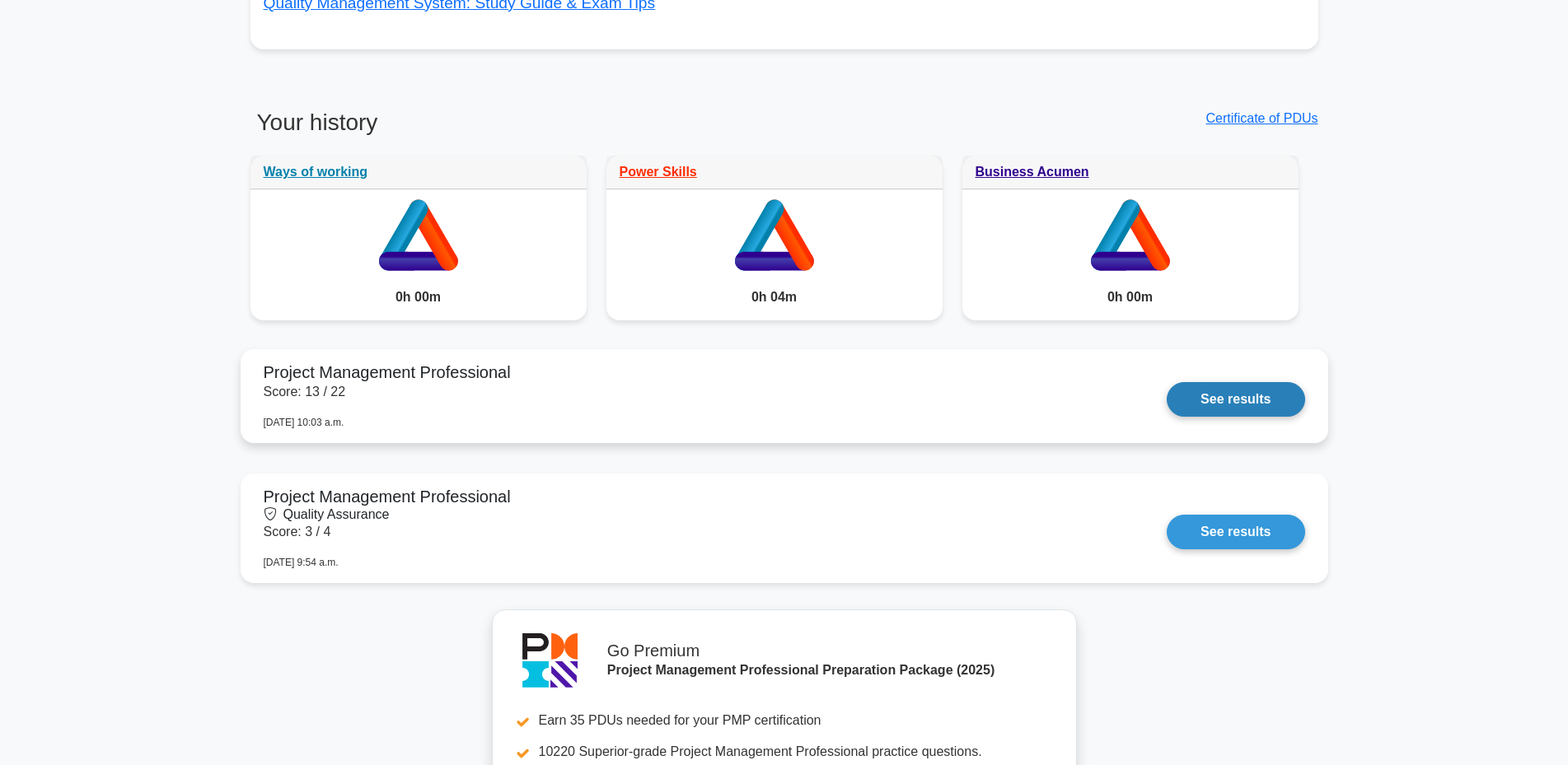
click at [1229, 396] on link "See results" at bounding box center [1235, 400] width 138 height 35
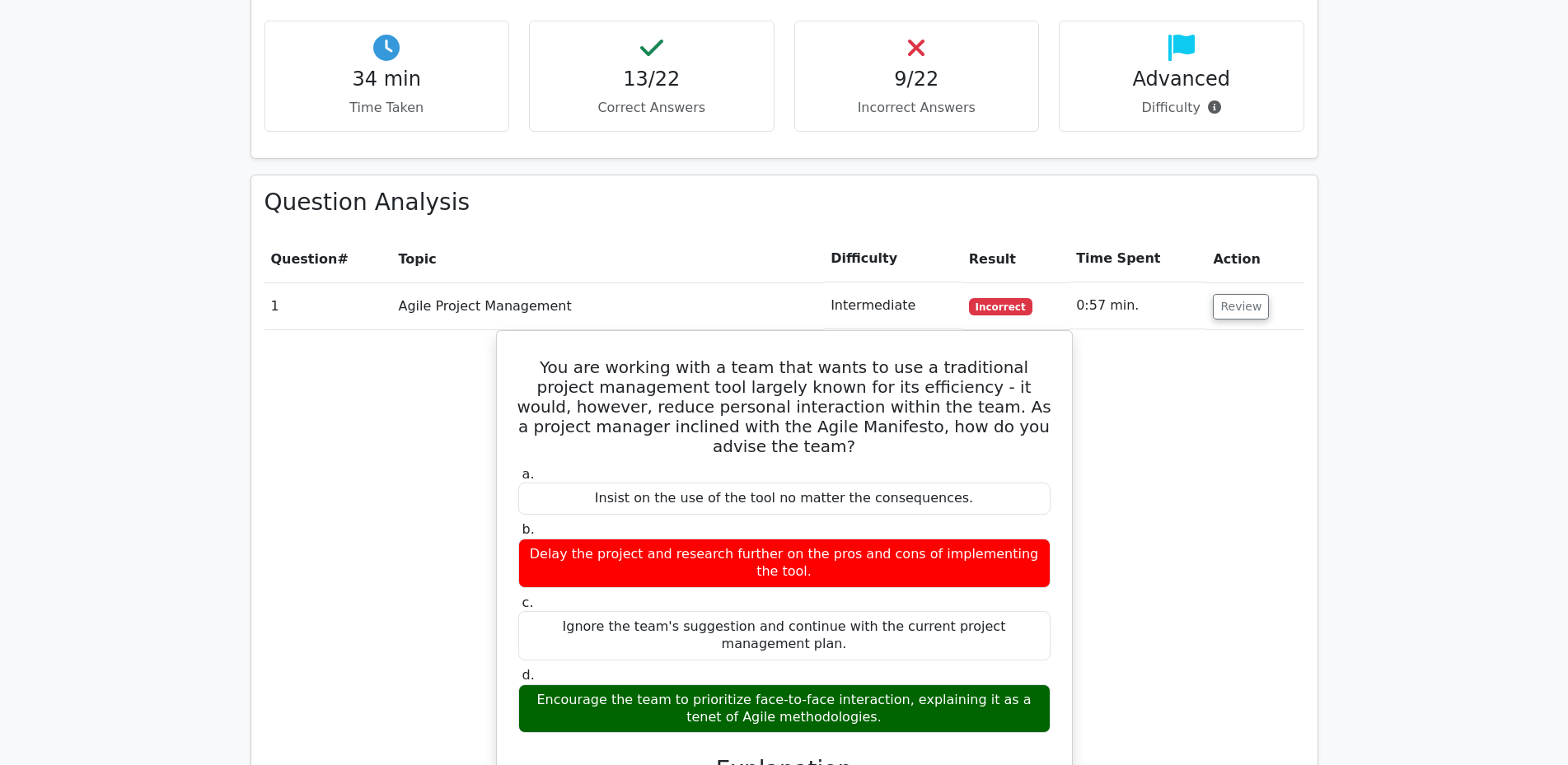
scroll to position [1483, 0]
